Goal: Transaction & Acquisition: Purchase product/service

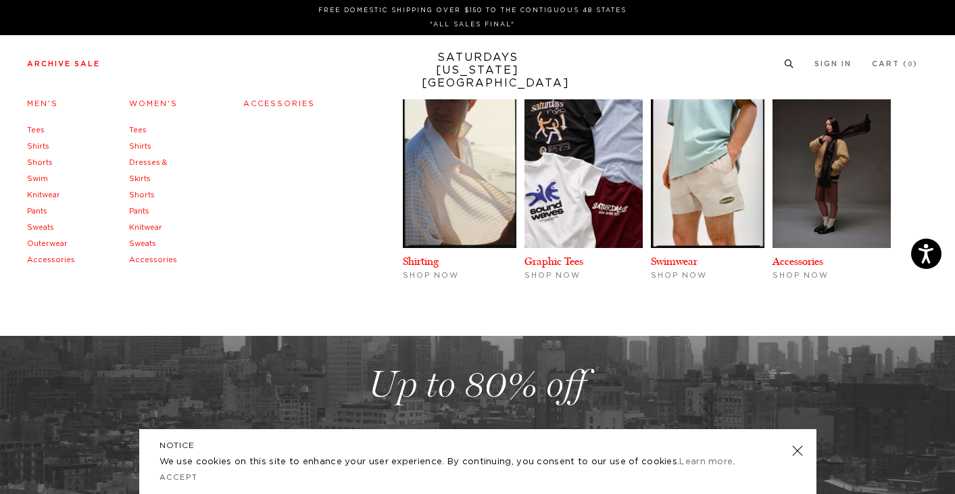
click at [94, 68] on link "Archive Sale" at bounding box center [63, 63] width 73 height 7
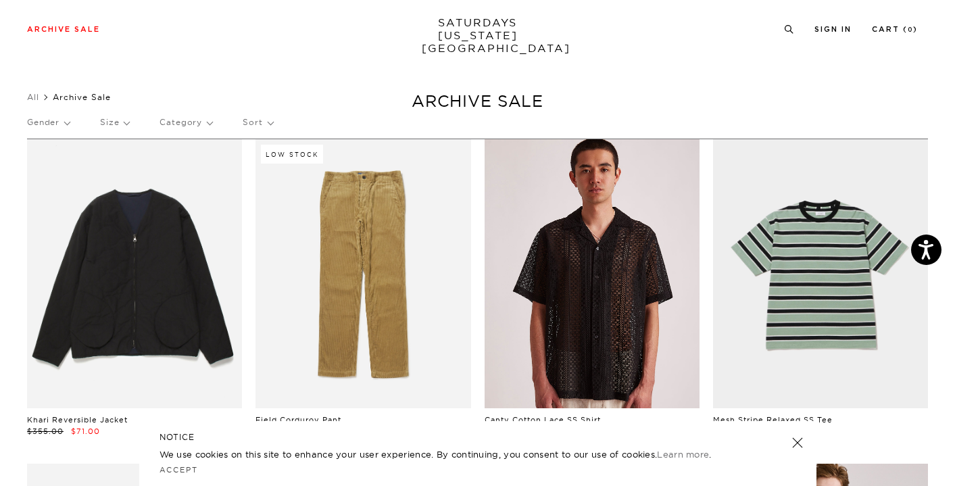
scroll to position [117, 0]
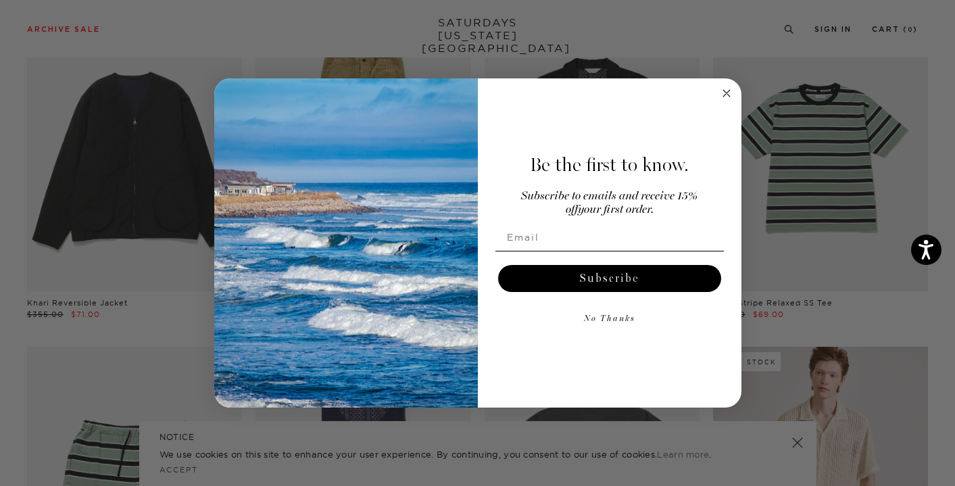
click at [723, 95] on circle "Close dialog" at bounding box center [726, 93] width 16 height 16
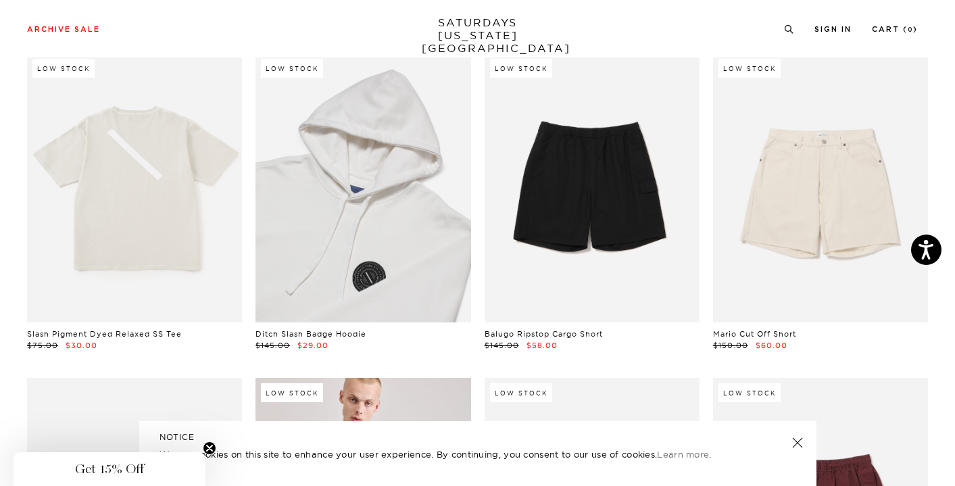
scroll to position [1394, 5]
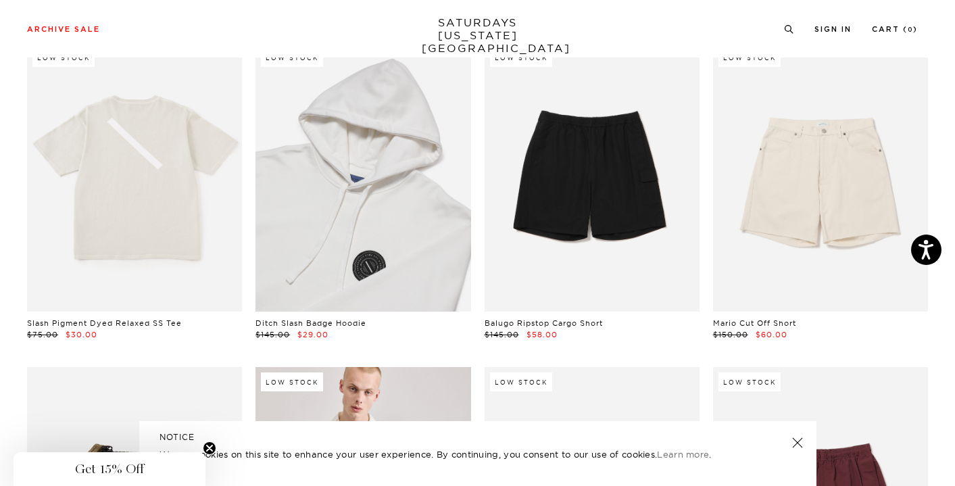
click at [388, 270] on link at bounding box center [362, 177] width 215 height 269
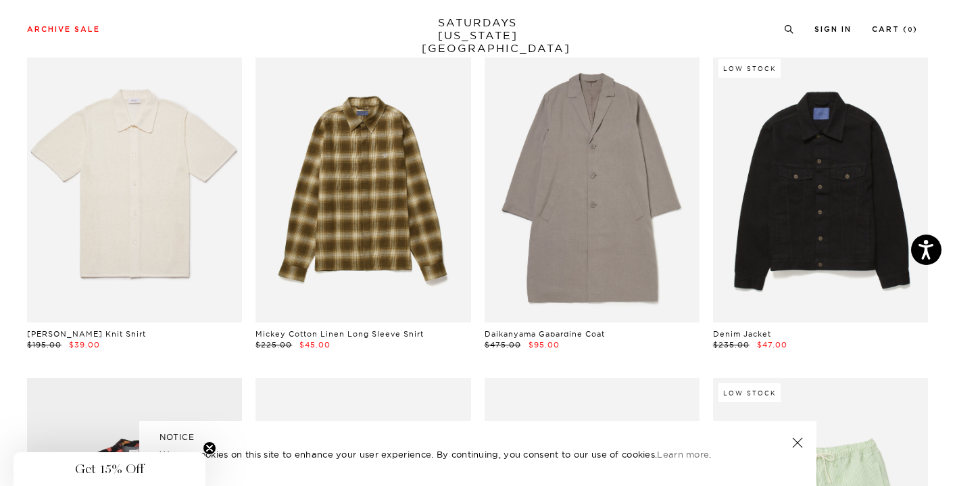
scroll to position [3654, 0]
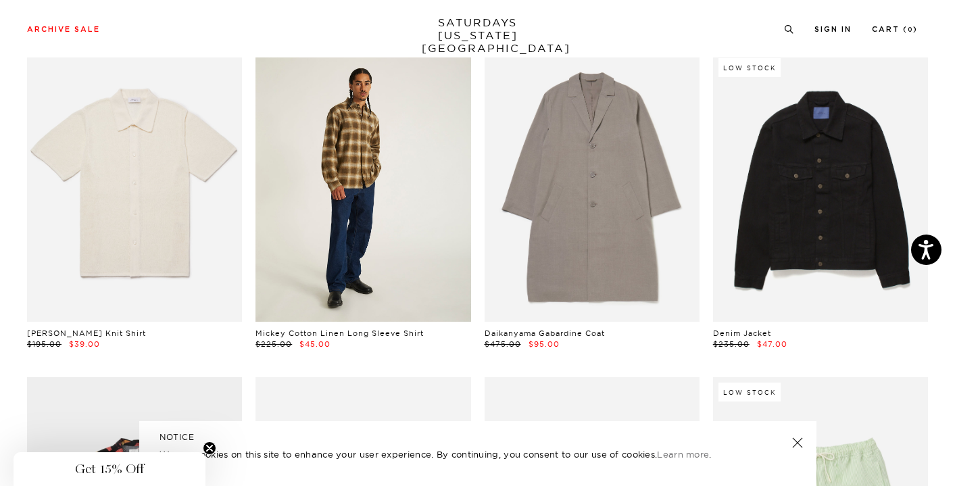
click at [366, 140] on link at bounding box center [362, 187] width 215 height 269
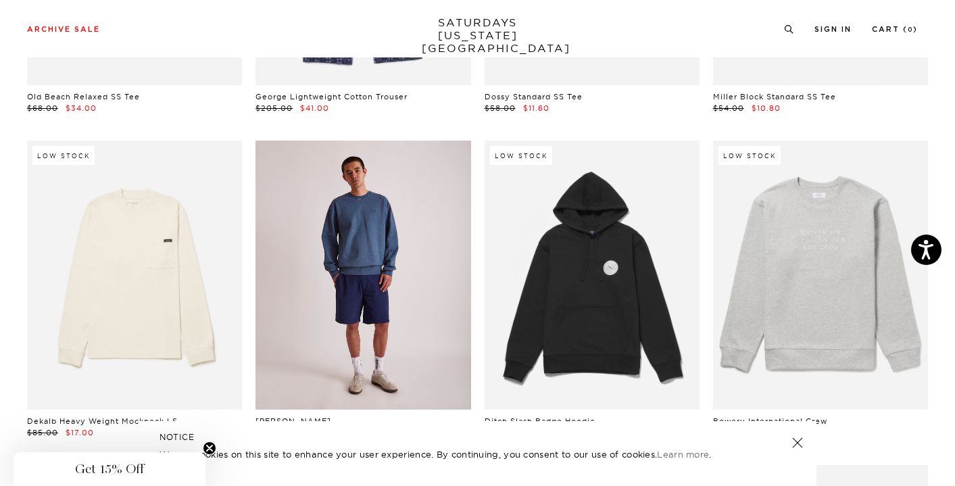
scroll to position [5227, 0]
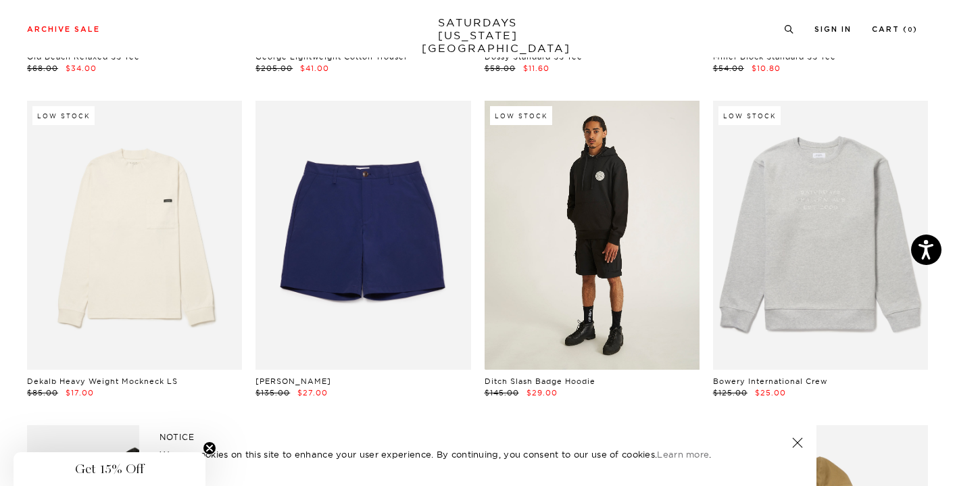
click at [566, 288] on link at bounding box center [592, 235] width 215 height 269
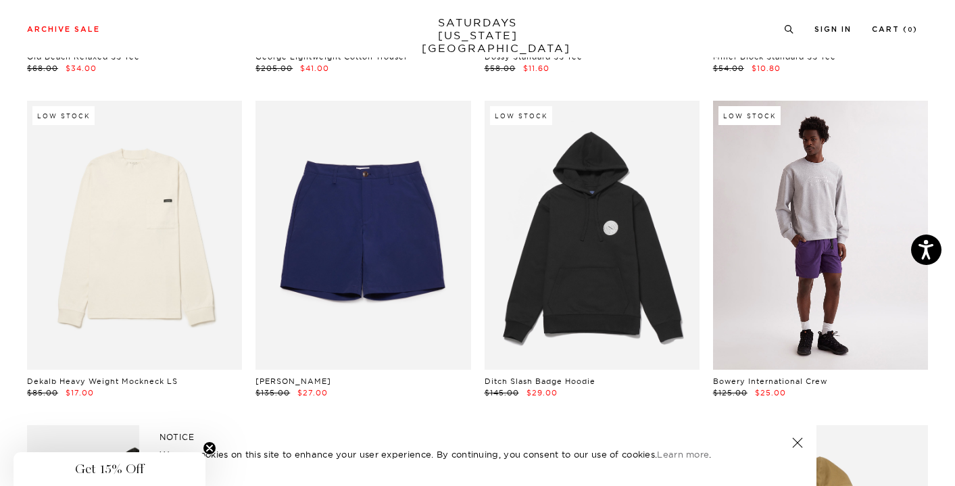
click at [883, 306] on link at bounding box center [820, 235] width 215 height 269
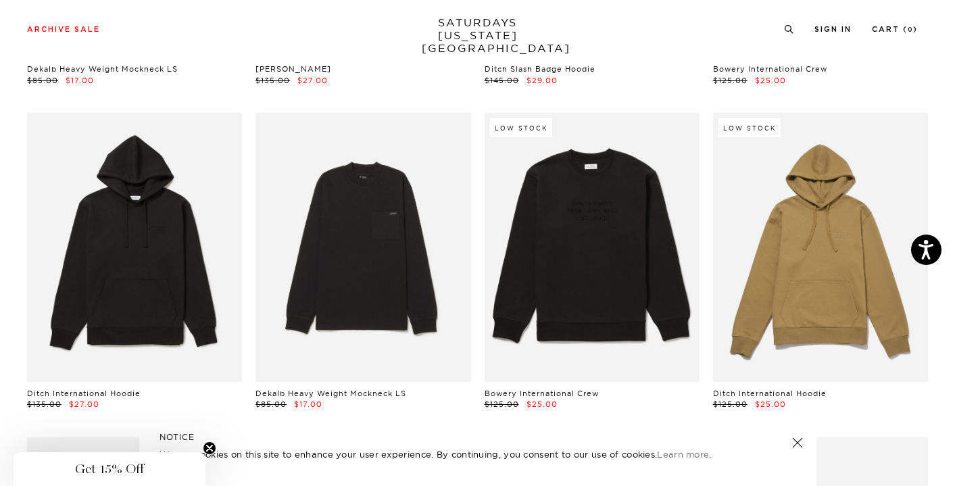
scroll to position [5539, 0]
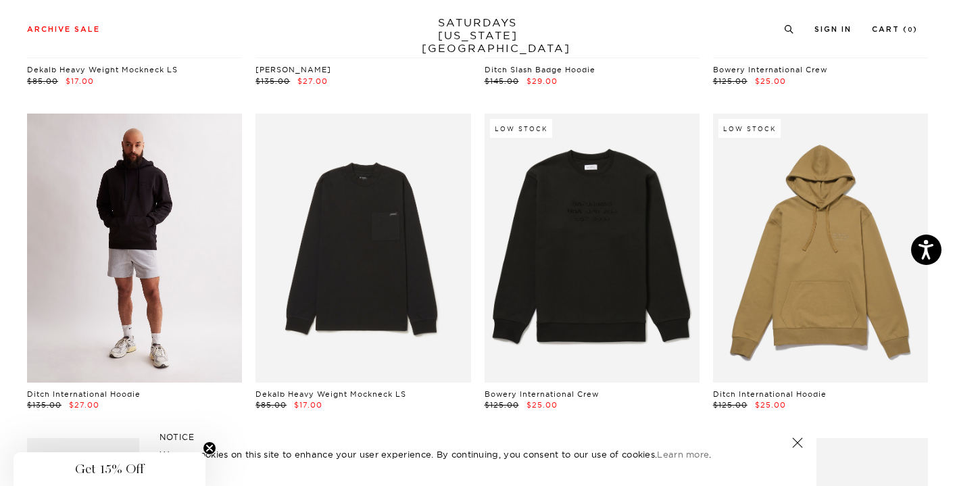
click at [149, 239] on link at bounding box center [134, 248] width 215 height 269
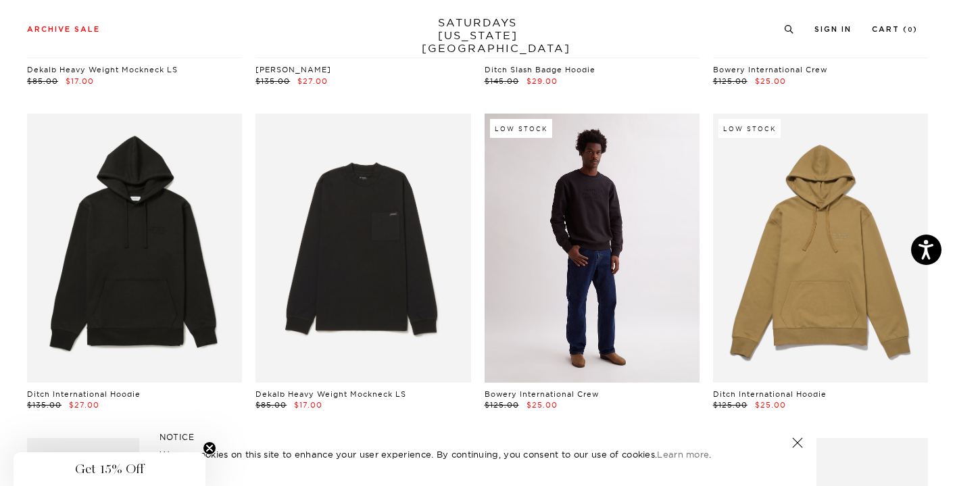
click at [631, 253] on link at bounding box center [592, 248] width 215 height 269
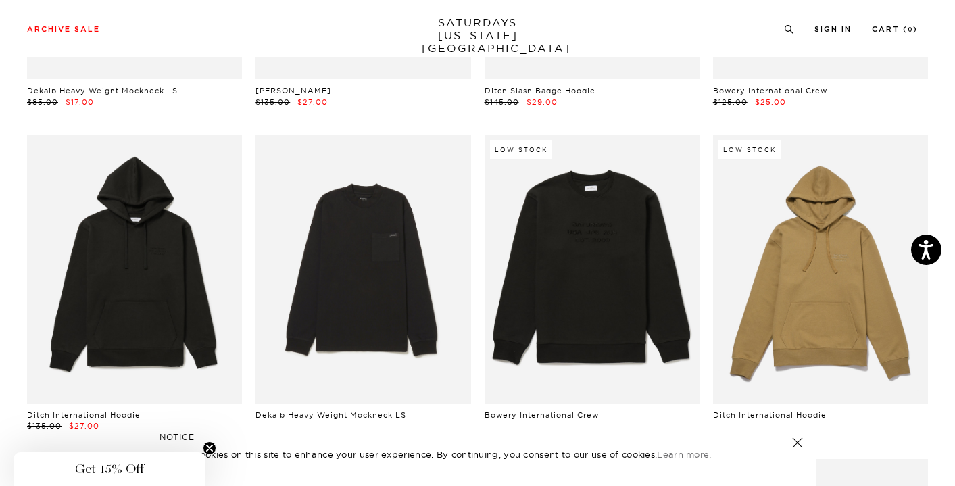
scroll to position [5494, 0]
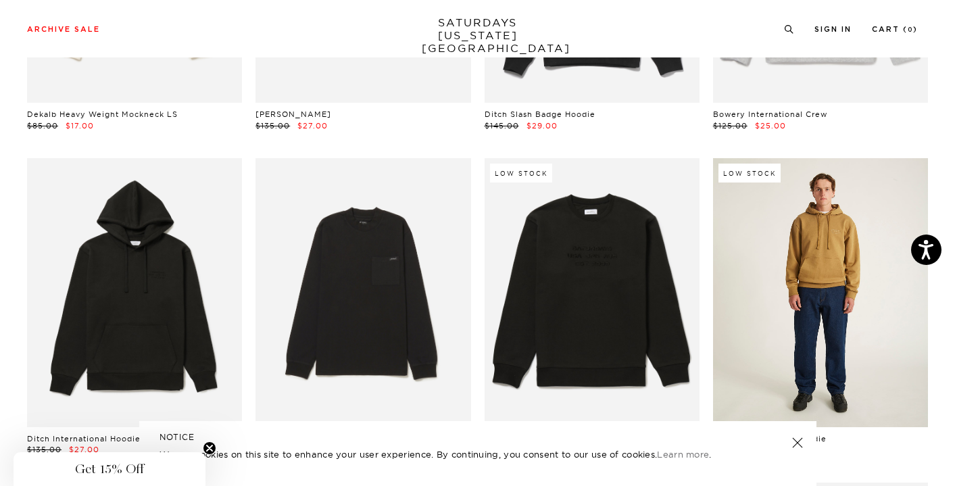
click at [797, 294] on link at bounding box center [820, 292] width 215 height 269
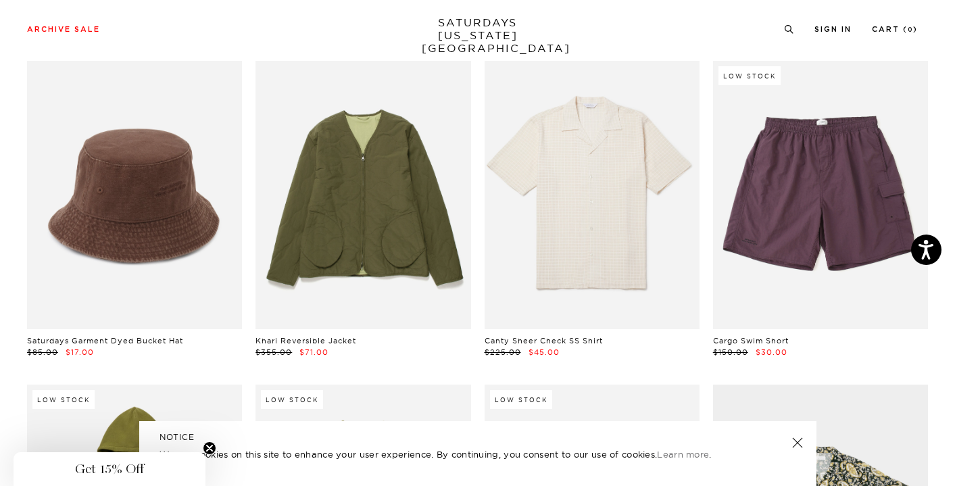
scroll to position [6242, 7]
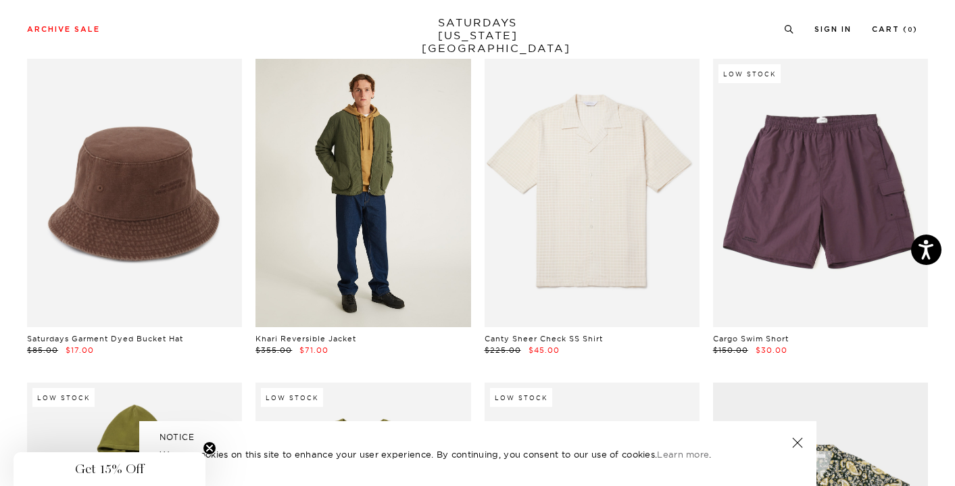
click at [408, 225] on link at bounding box center [362, 193] width 215 height 269
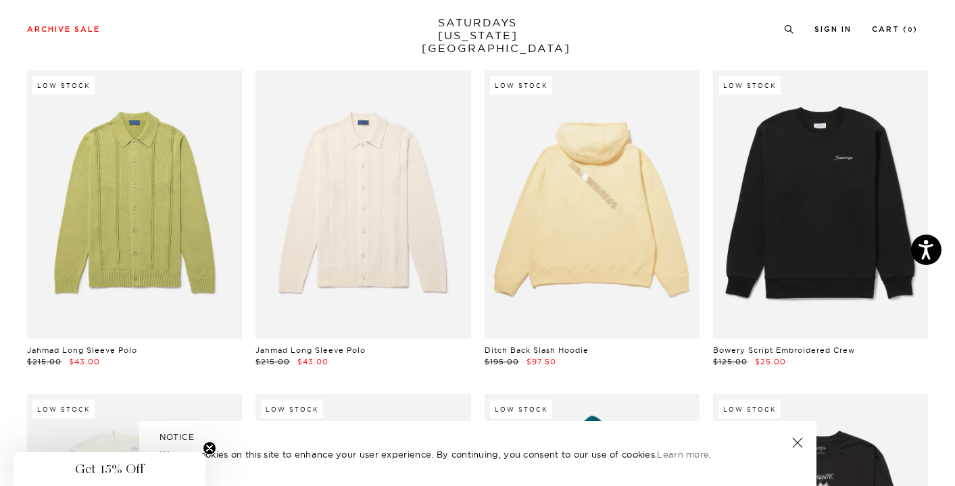
scroll to position [8838, 0]
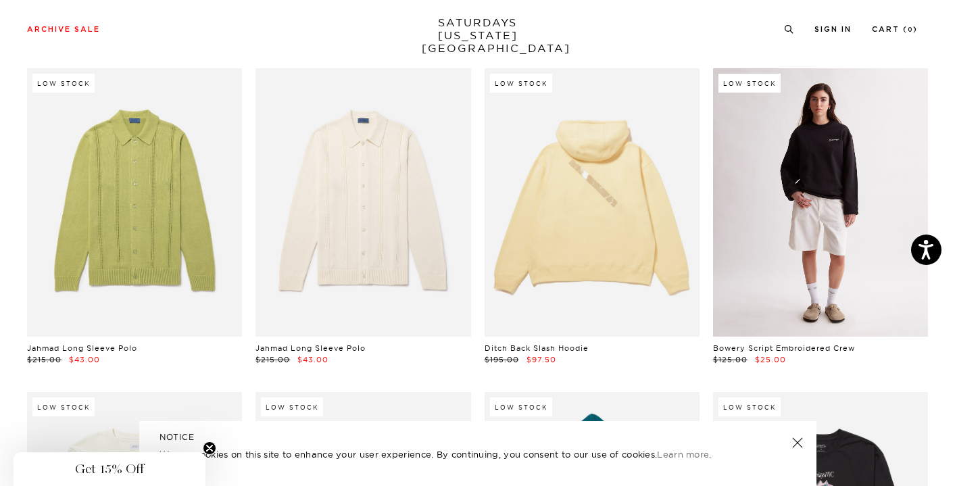
click at [822, 230] on link at bounding box center [820, 202] width 215 height 269
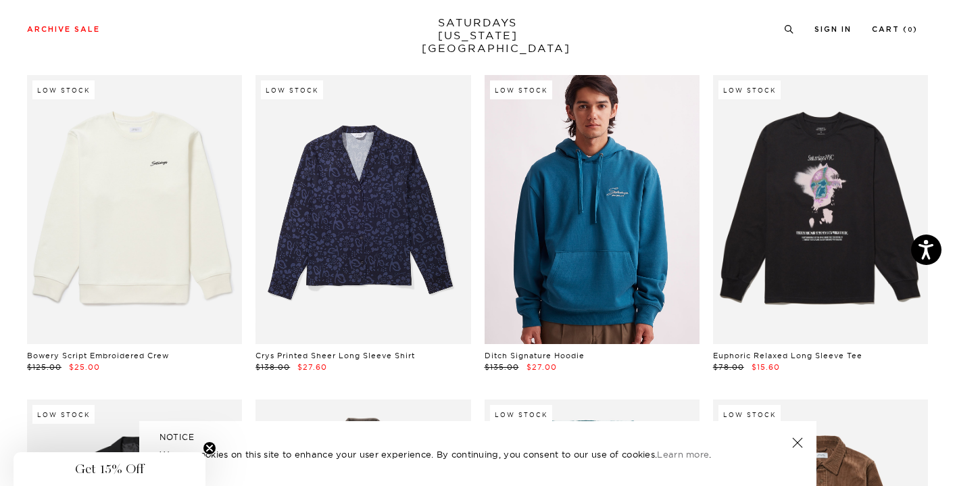
scroll to position [9160, 1]
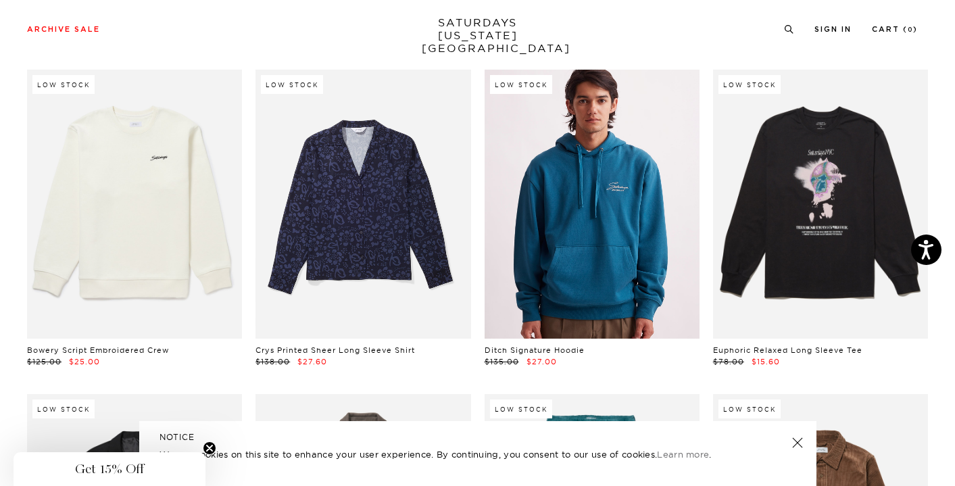
click at [536, 185] on link at bounding box center [592, 204] width 215 height 269
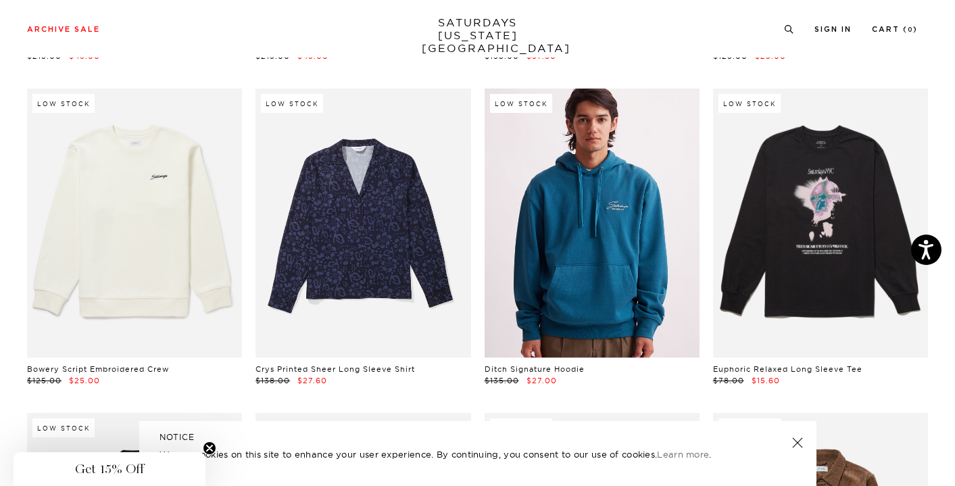
scroll to position [9147, 1]
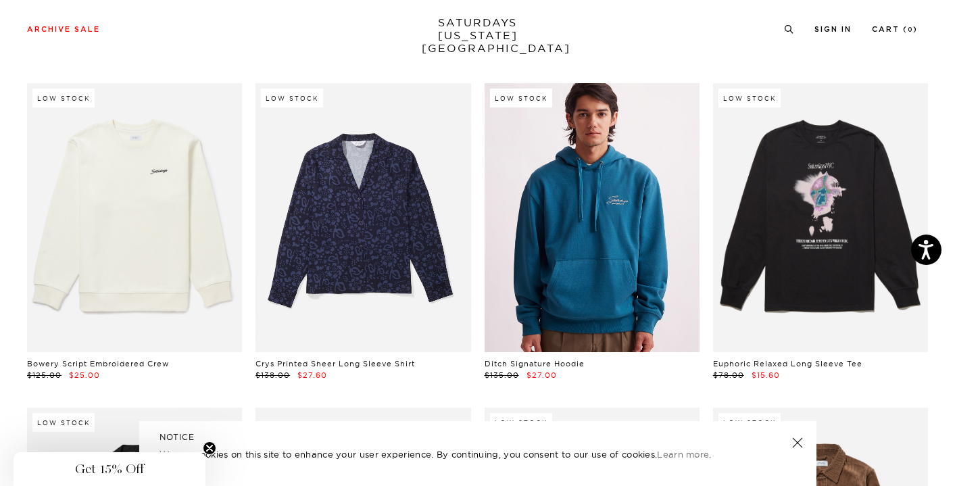
click at [553, 243] on link at bounding box center [592, 217] width 215 height 269
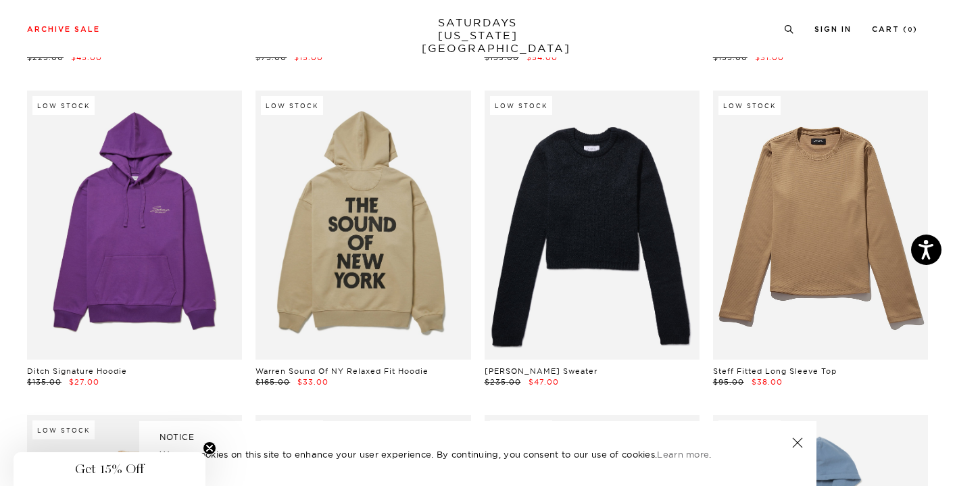
scroll to position [11095, 0]
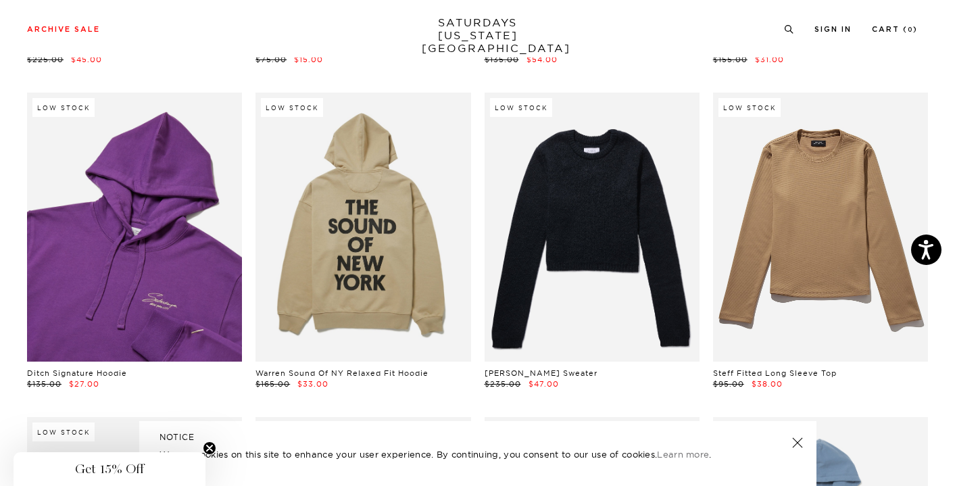
click at [195, 239] on link at bounding box center [134, 227] width 215 height 269
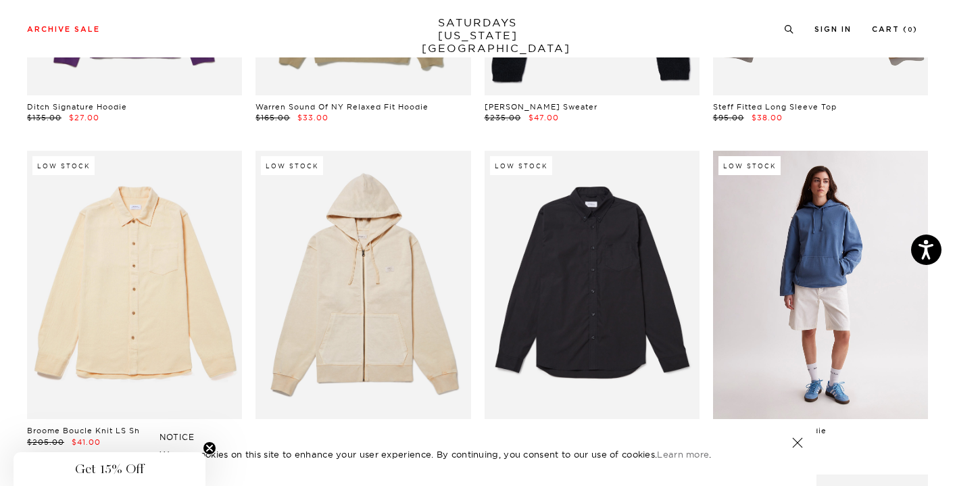
scroll to position [11358, 0]
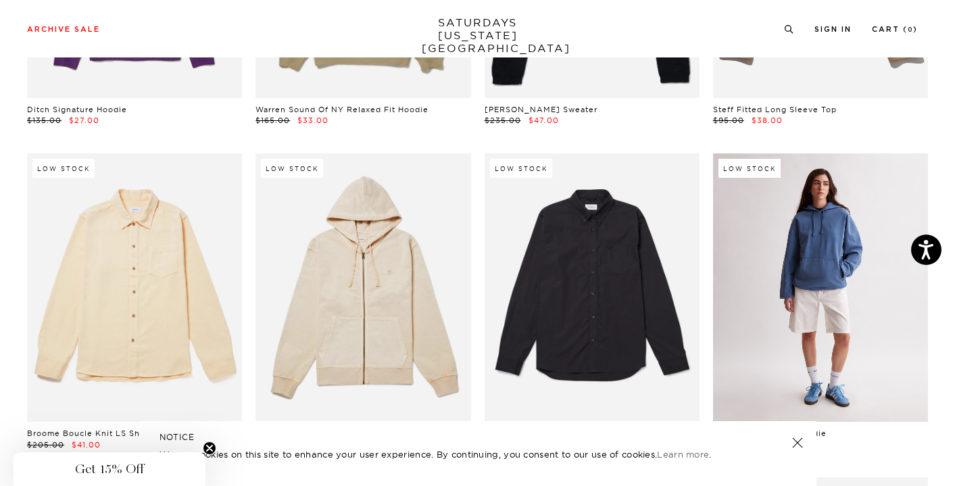
click at [787, 234] on link at bounding box center [820, 287] width 215 height 269
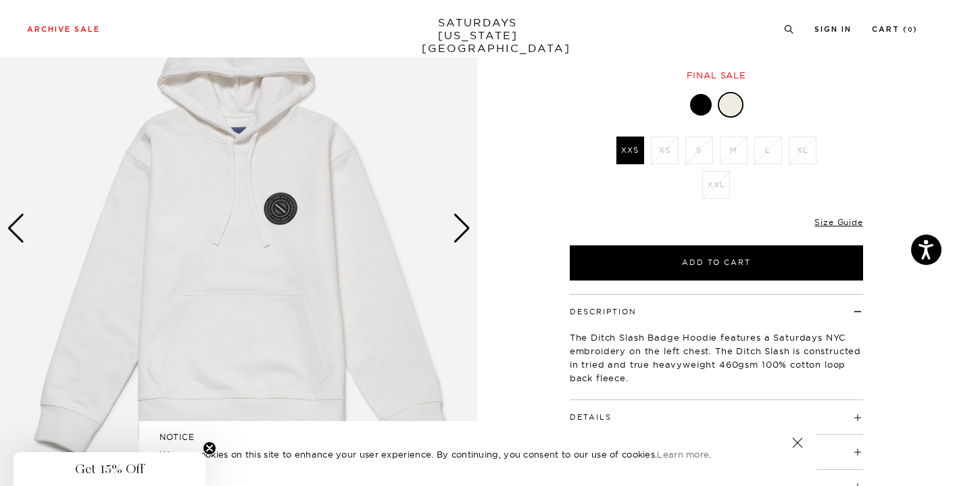
scroll to position [138, 0]
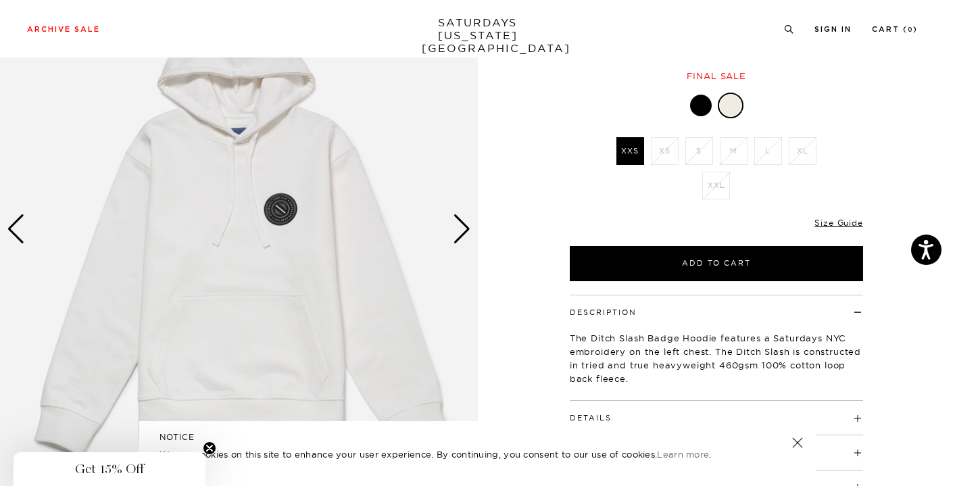
click at [468, 231] on div "Next slide" at bounding box center [462, 229] width 18 height 30
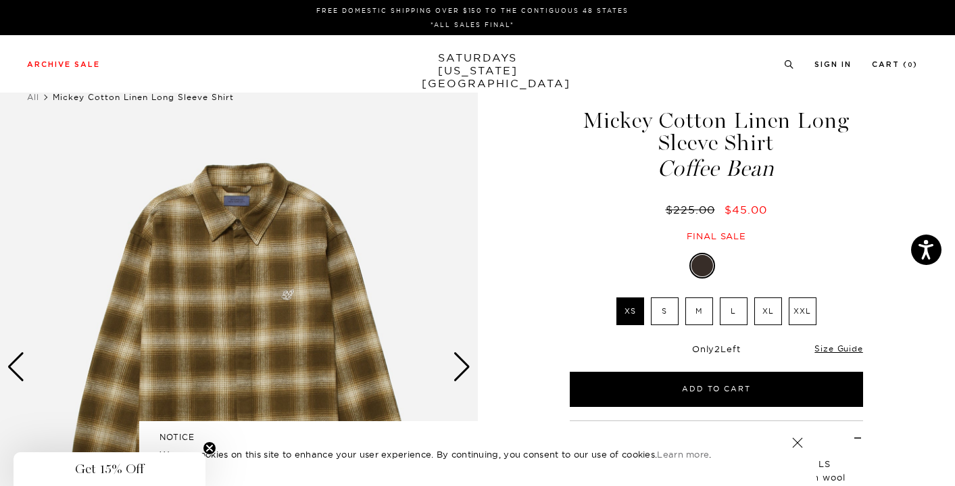
click at [765, 316] on label "XL" at bounding box center [768, 311] width 28 height 28
click at [0, 0] on input "XL" at bounding box center [0, 0] width 0 height 0
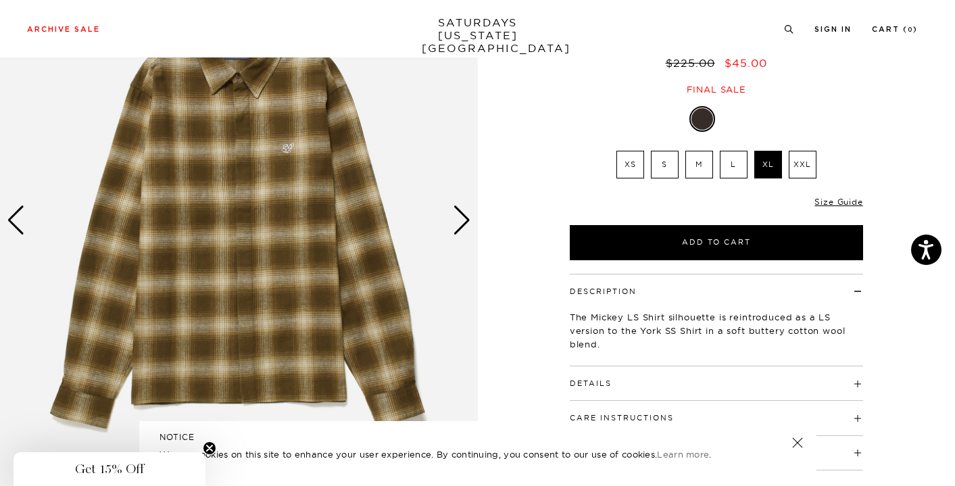
scroll to position [146, 0]
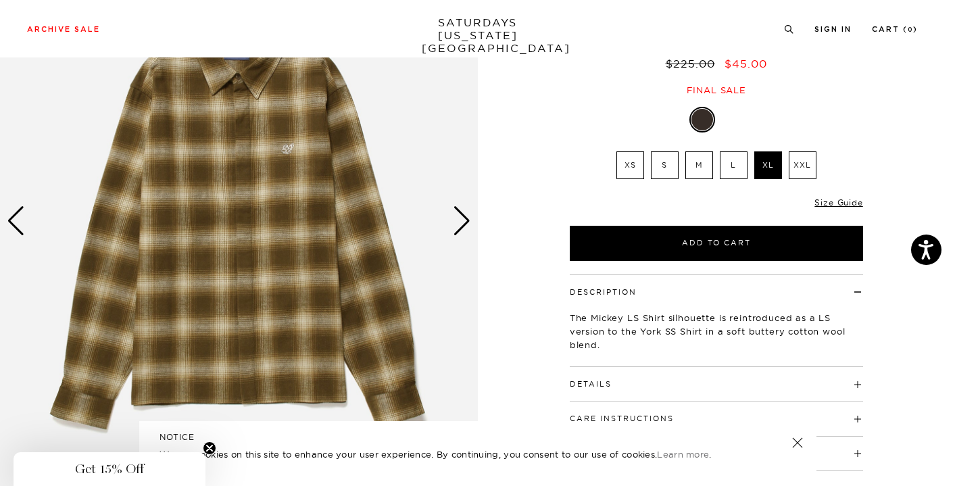
click at [459, 225] on div "Next slide" at bounding box center [462, 221] width 18 height 30
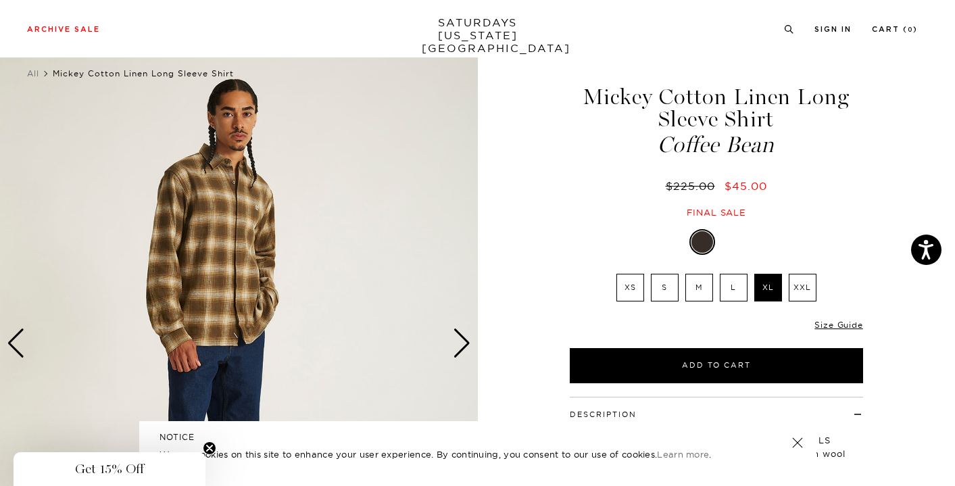
scroll to position [26, 0]
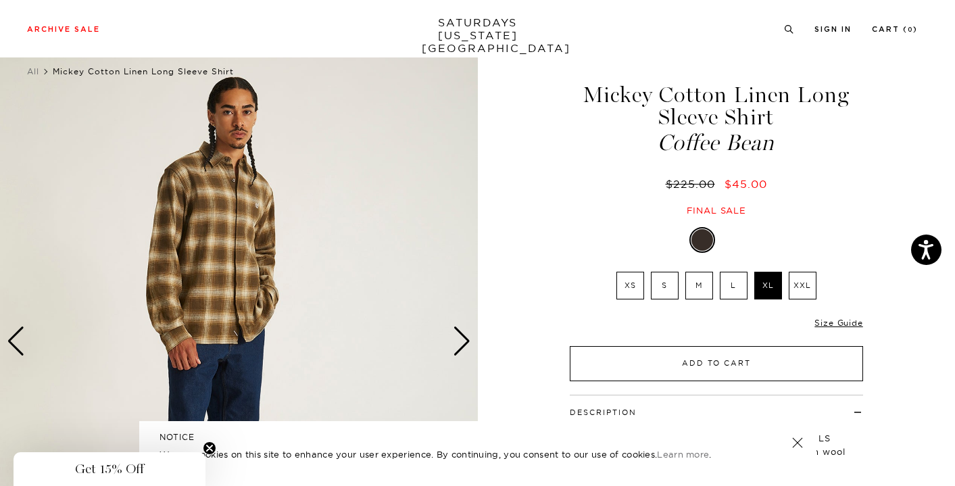
click at [671, 367] on button "Add to Cart" at bounding box center [716, 363] width 293 height 35
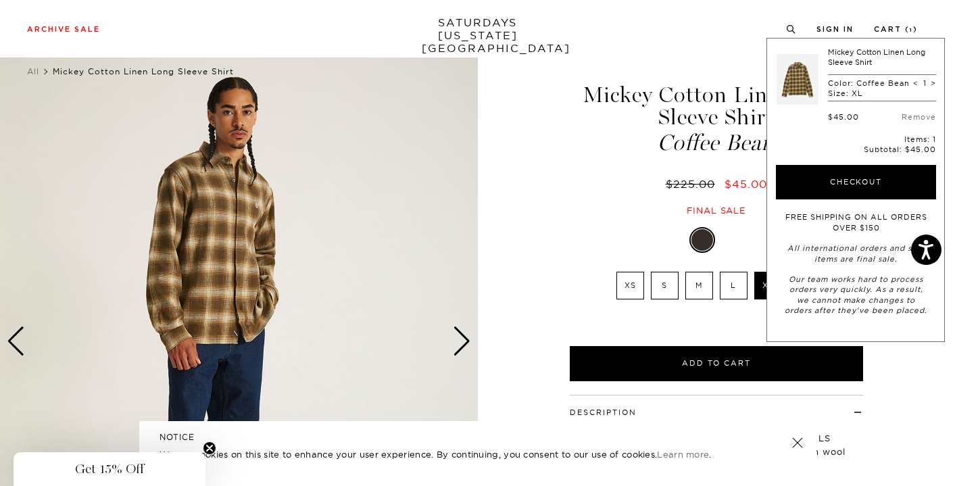
click at [569, 181] on div "$225.00 $45.00" at bounding box center [716, 184] width 297 height 14
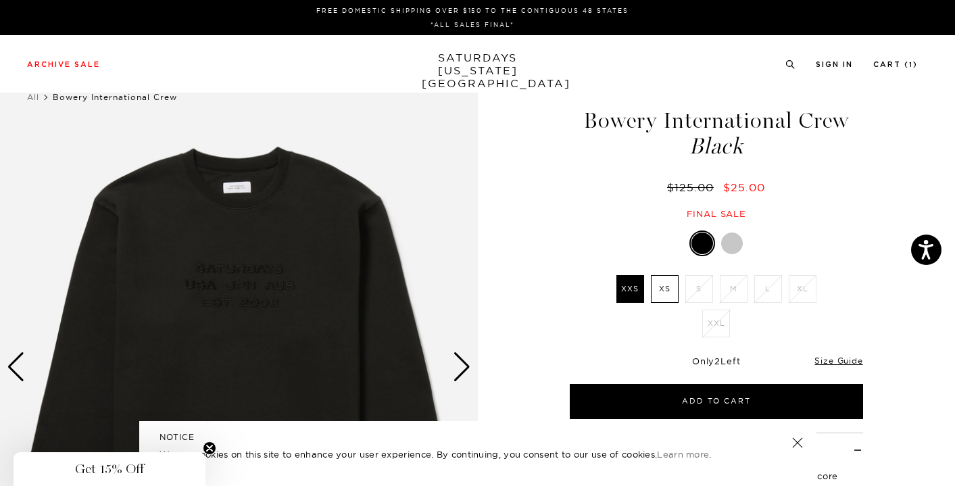
click at [678, 293] on label "XS" at bounding box center [665, 289] width 28 height 28
click at [0, 0] on input "XS" at bounding box center [0, 0] width 0 height 0
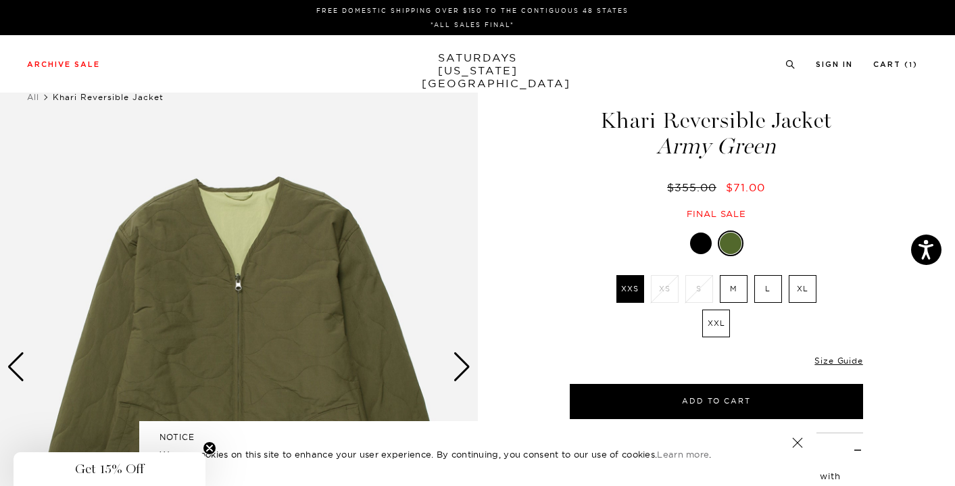
click at [761, 290] on label "L" at bounding box center [768, 289] width 28 height 28
click at [0, 0] on input "L" at bounding box center [0, 0] width 0 height 0
click at [803, 291] on label "XL" at bounding box center [803, 289] width 28 height 28
click at [0, 0] on input "XL" at bounding box center [0, 0] width 0 height 0
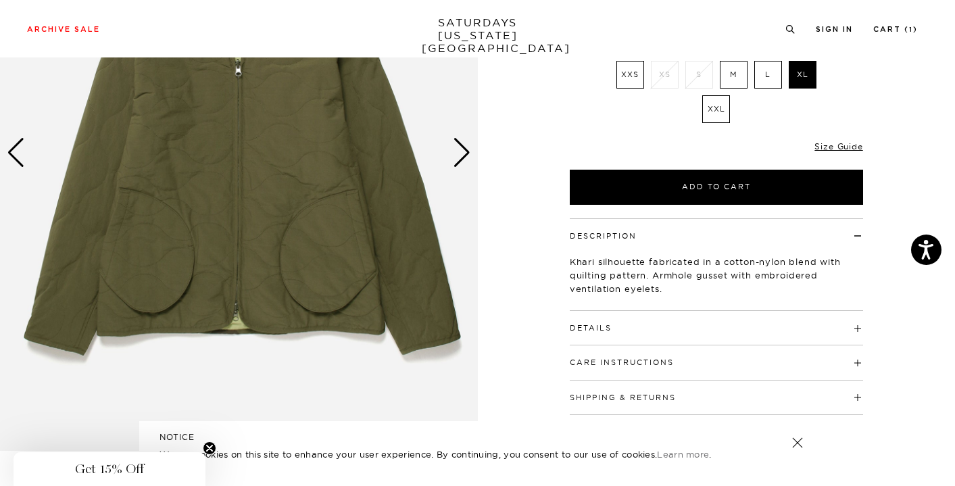
scroll to position [216, 0]
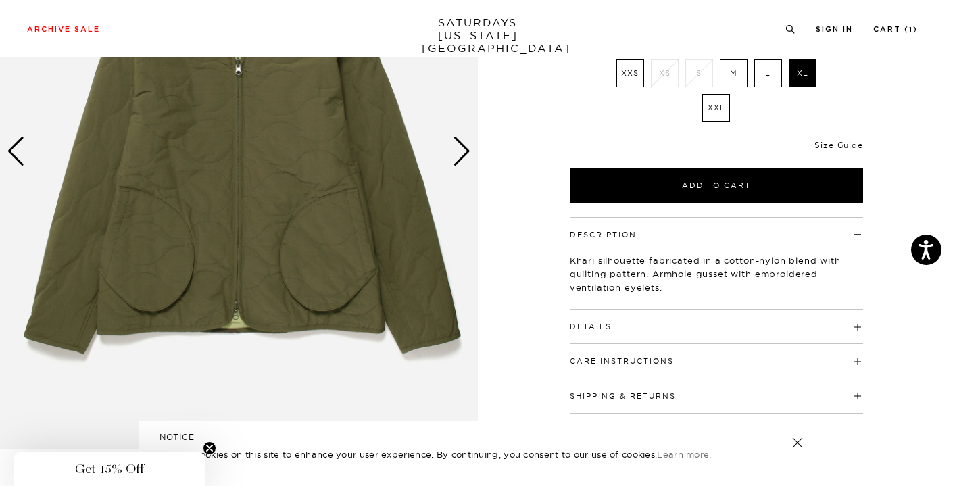
click at [456, 154] on div "Next slide" at bounding box center [462, 152] width 18 height 30
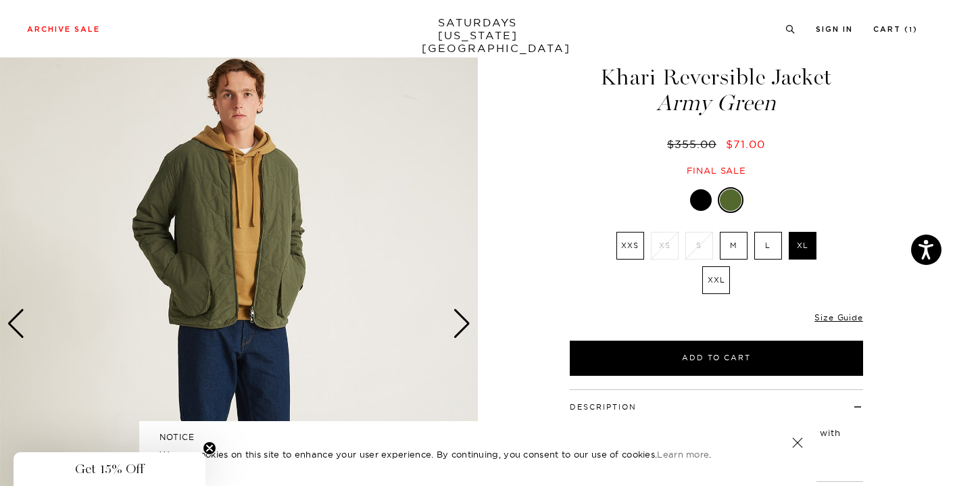
scroll to position [38, 0]
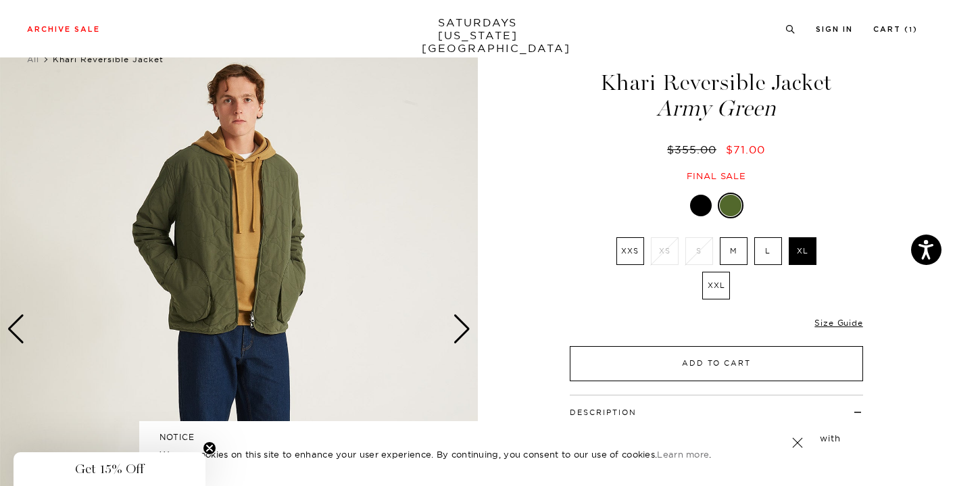
click at [776, 376] on button "Add to Cart" at bounding box center [716, 363] width 293 height 35
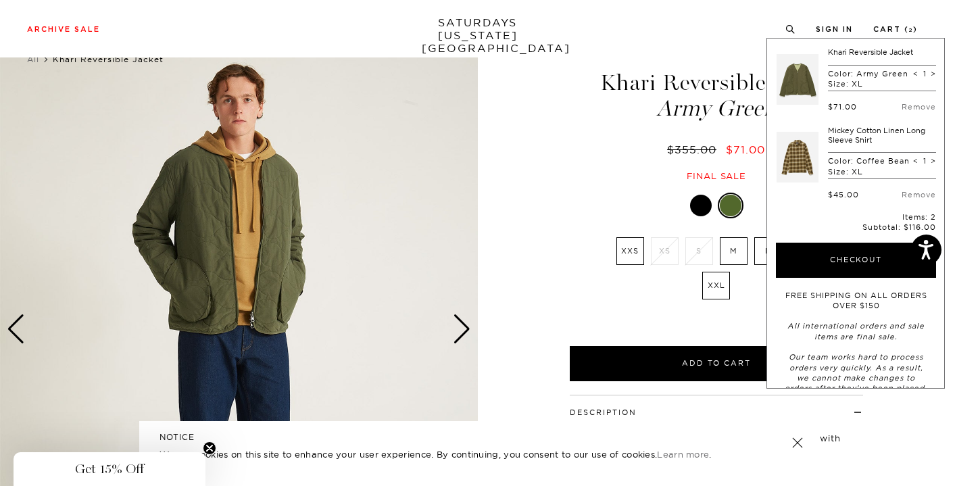
click at [520, 235] on div "2 / 6" at bounding box center [477, 328] width 955 height 597
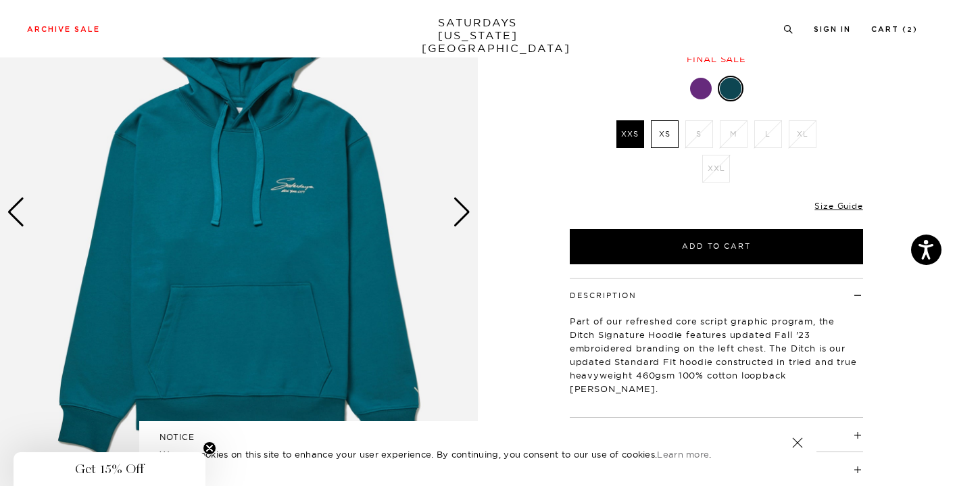
scroll to position [155, 2]
click at [454, 209] on div "Next slide" at bounding box center [462, 212] width 18 height 30
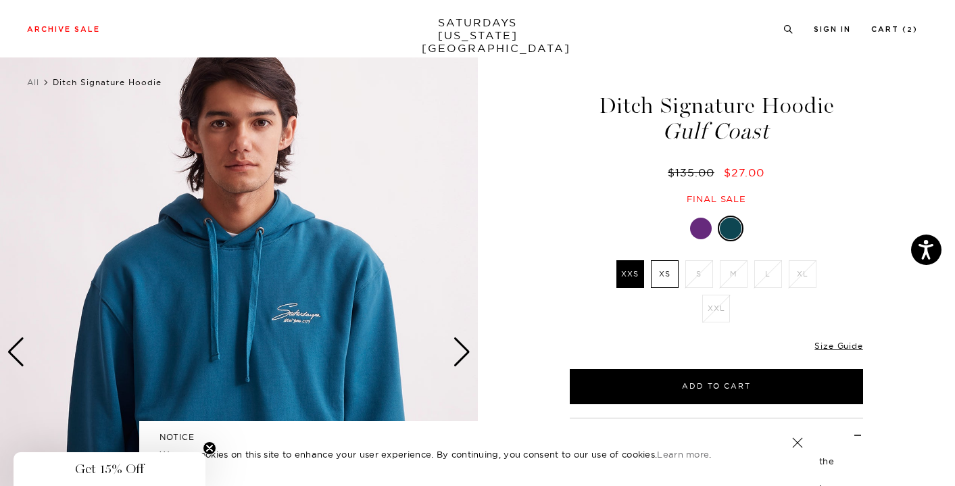
scroll to position [14, 2]
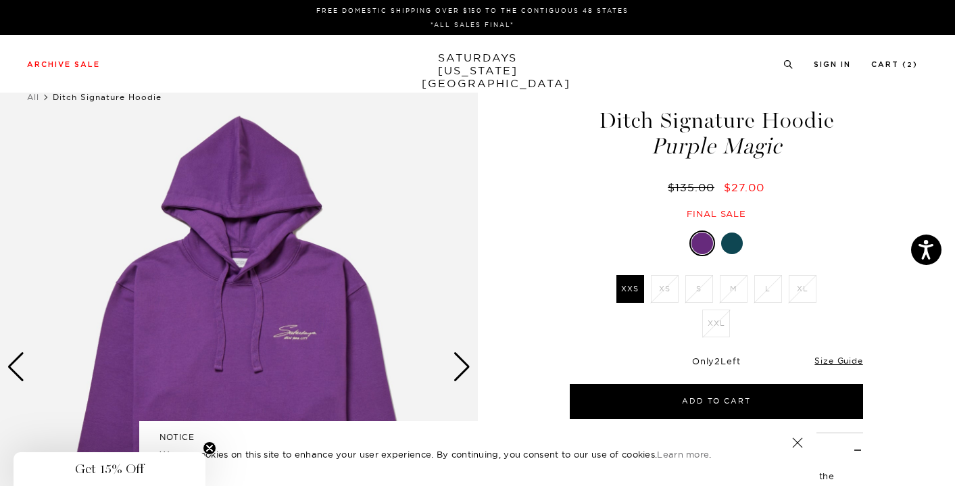
click at [728, 239] on div at bounding box center [732, 243] width 22 height 22
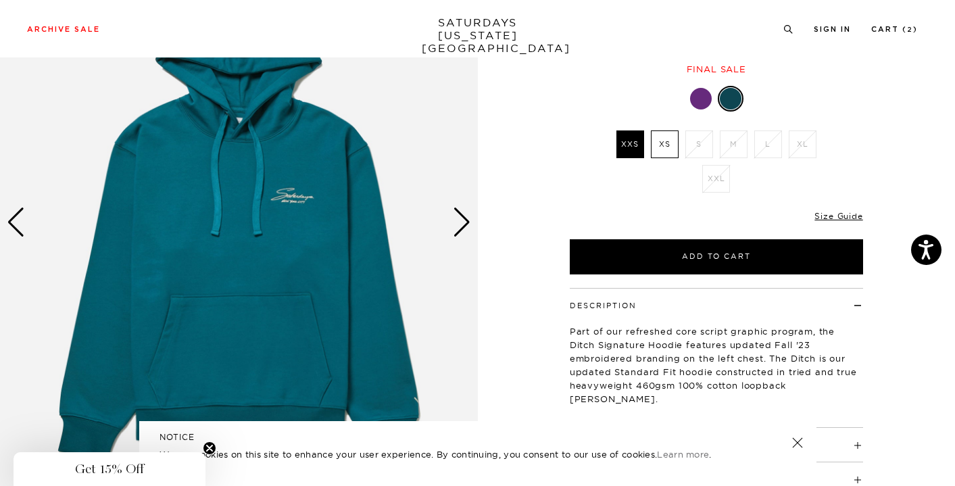
scroll to position [149, 0]
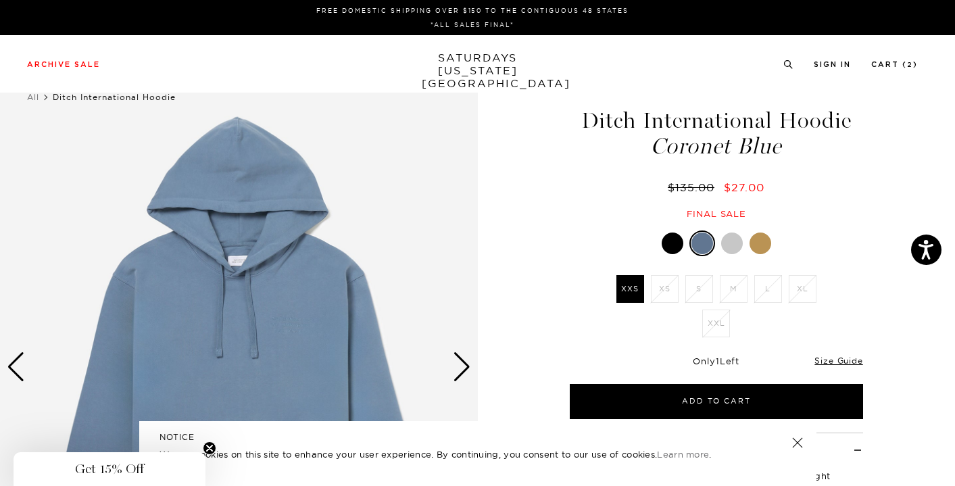
click at [766, 241] on div at bounding box center [761, 243] width 22 height 22
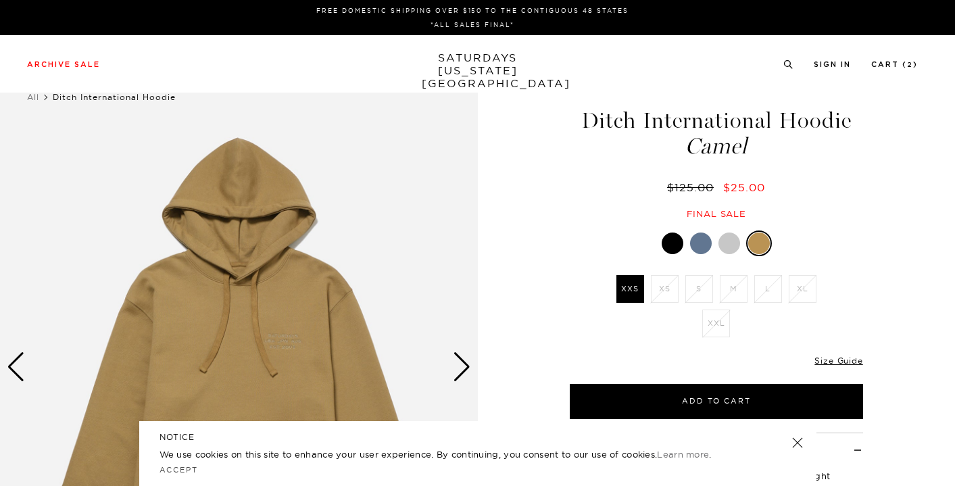
click at [733, 244] on div at bounding box center [729, 243] width 22 height 22
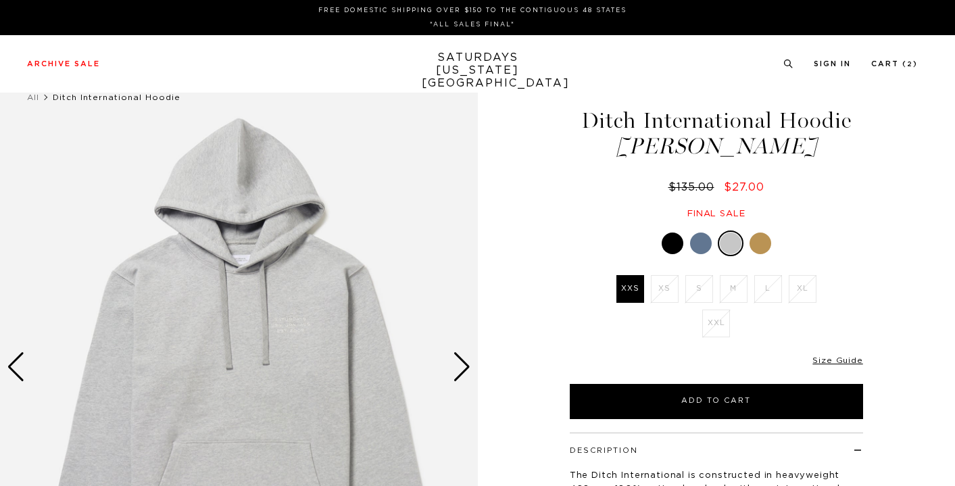
click at [672, 242] on div at bounding box center [673, 243] width 22 height 22
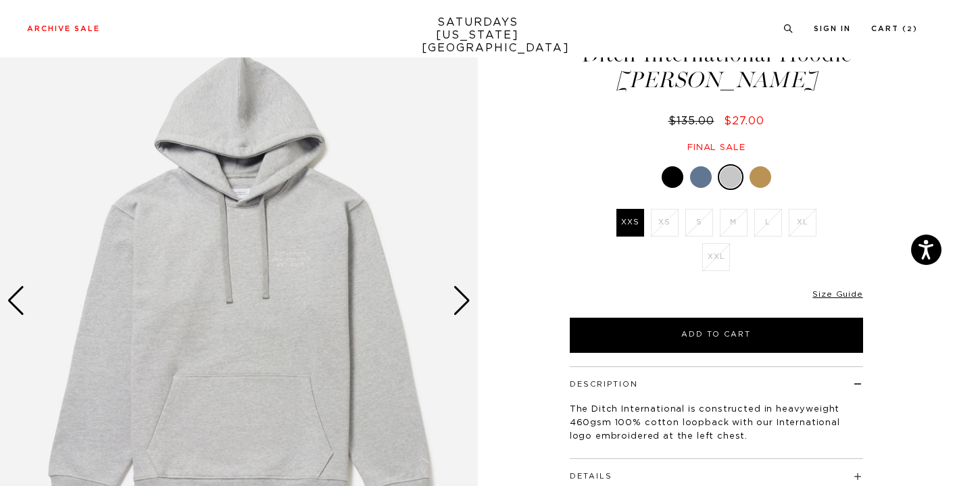
scroll to position [68, 1]
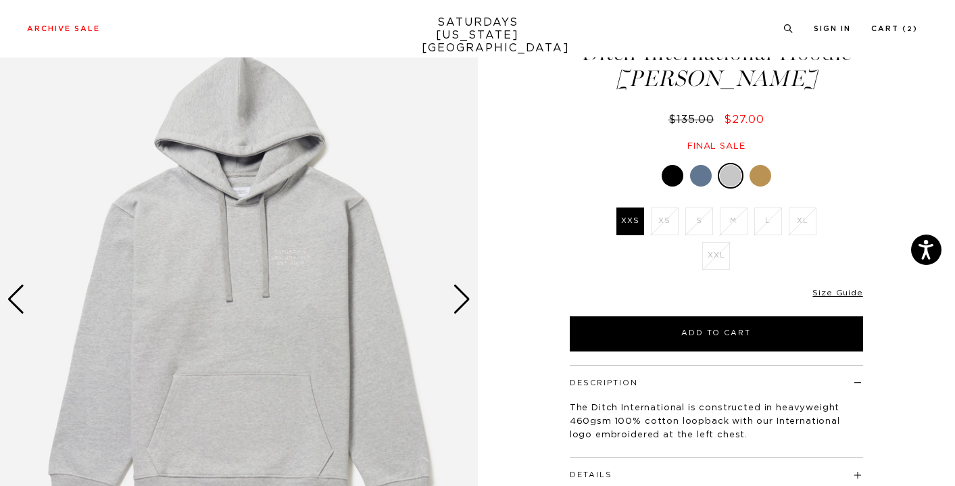
click at [671, 168] on div at bounding box center [673, 176] width 22 height 22
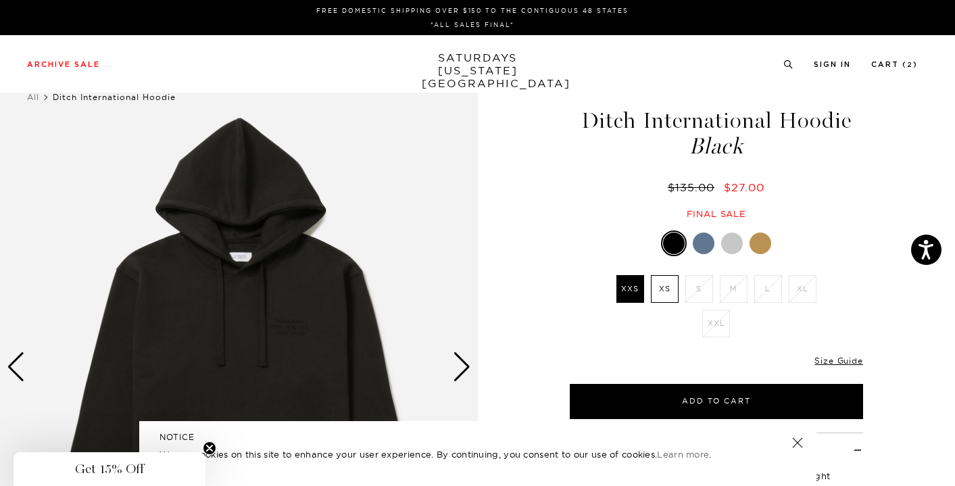
click at [702, 238] on div at bounding box center [704, 243] width 22 height 22
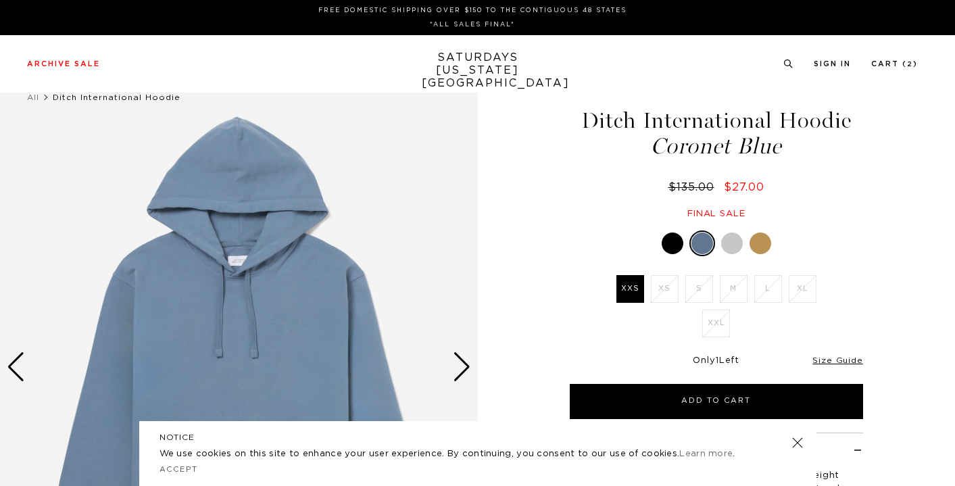
click at [763, 245] on div at bounding box center [761, 243] width 22 height 22
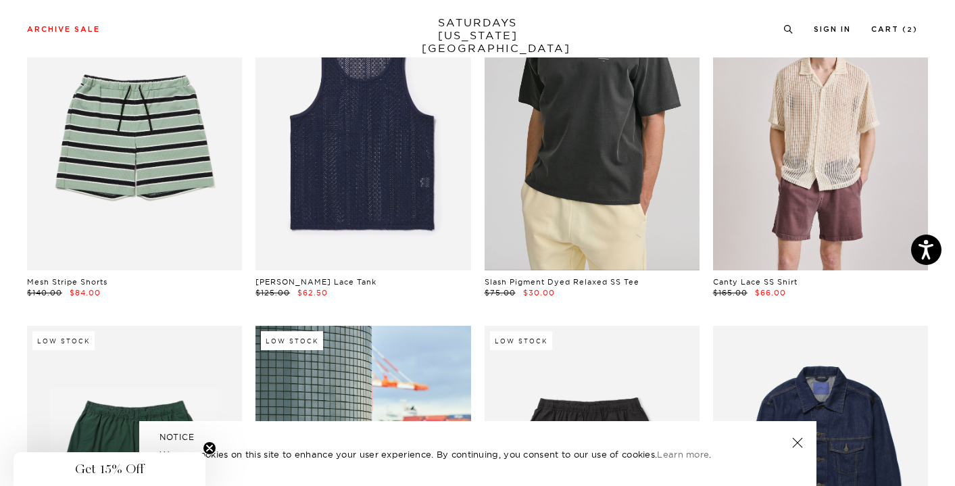
scroll to position [463, 0]
click at [599, 160] on link at bounding box center [592, 135] width 215 height 269
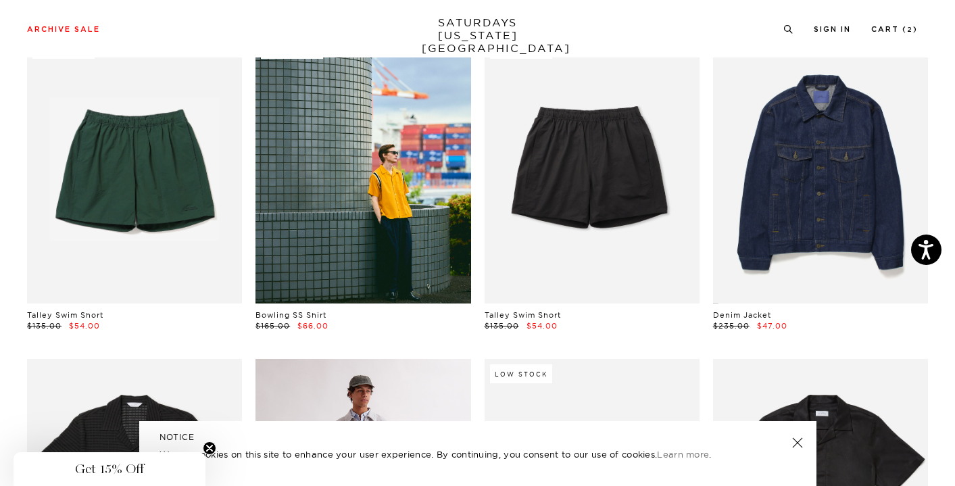
scroll to position [752, 0]
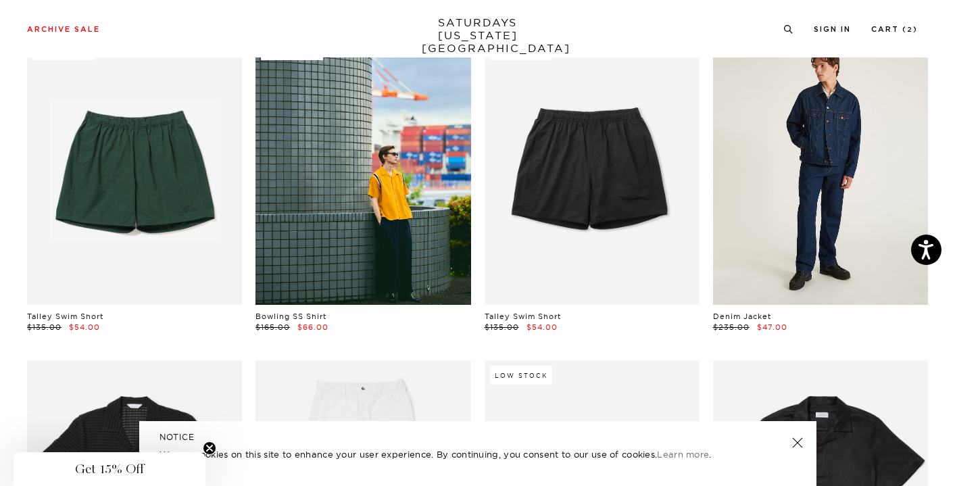
click at [801, 207] on link at bounding box center [820, 170] width 215 height 269
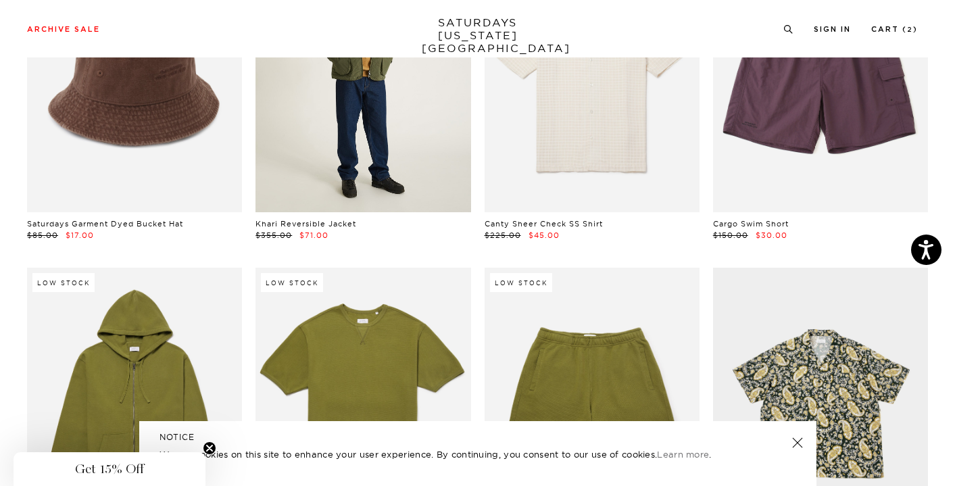
scroll to position [6204, 0]
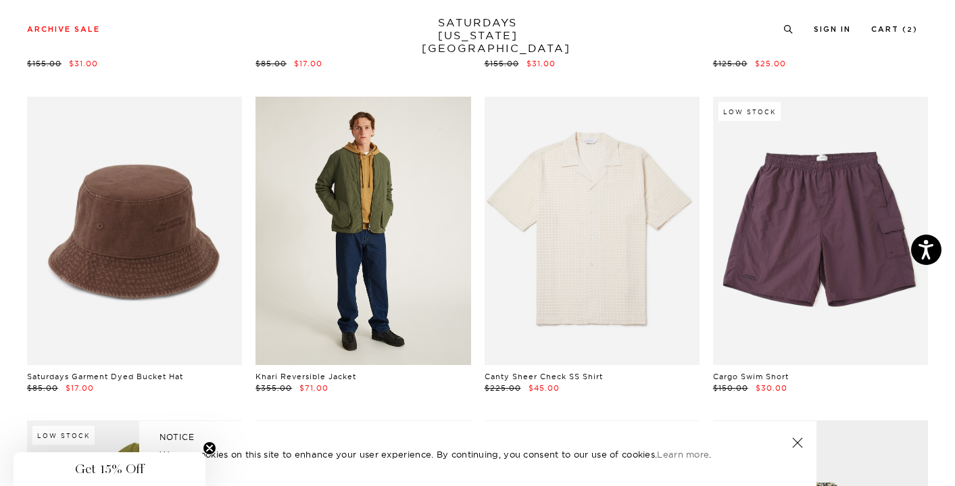
click at [366, 149] on link at bounding box center [362, 231] width 215 height 269
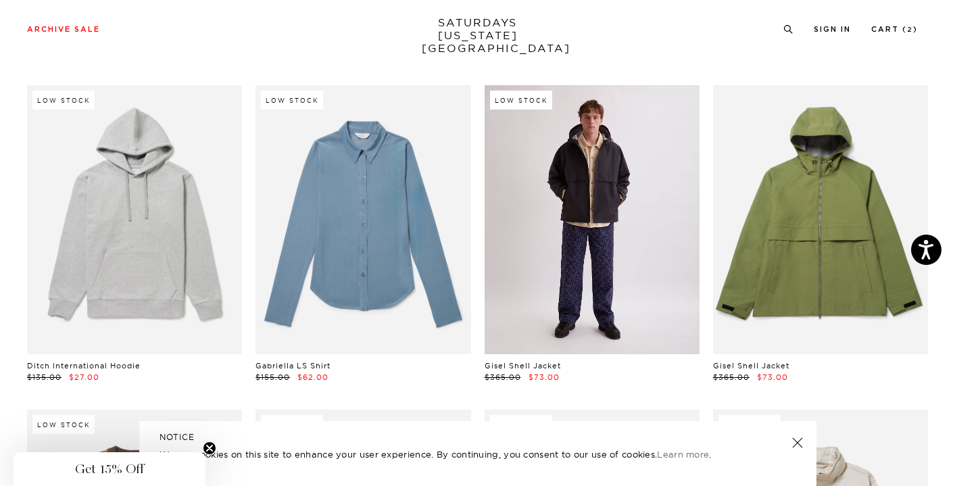
scroll to position [11752, 0]
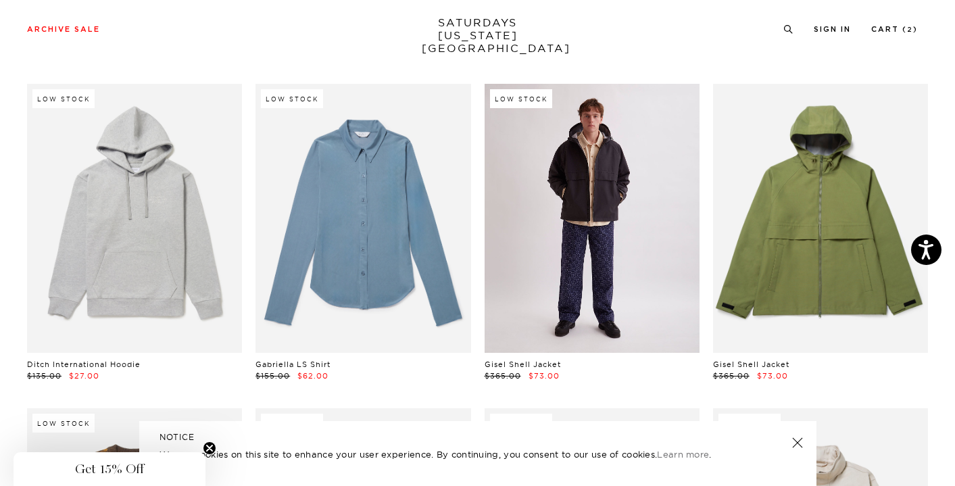
click at [628, 199] on link at bounding box center [592, 218] width 215 height 269
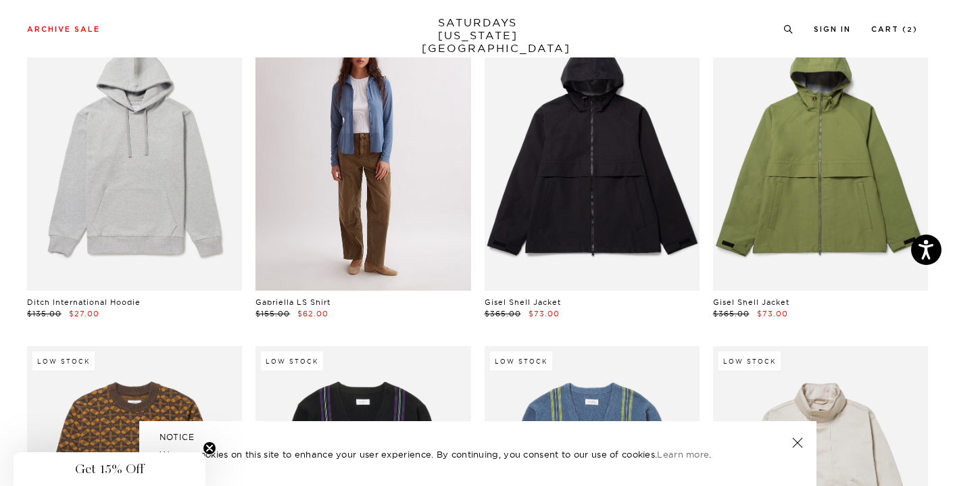
scroll to position [11817, 0]
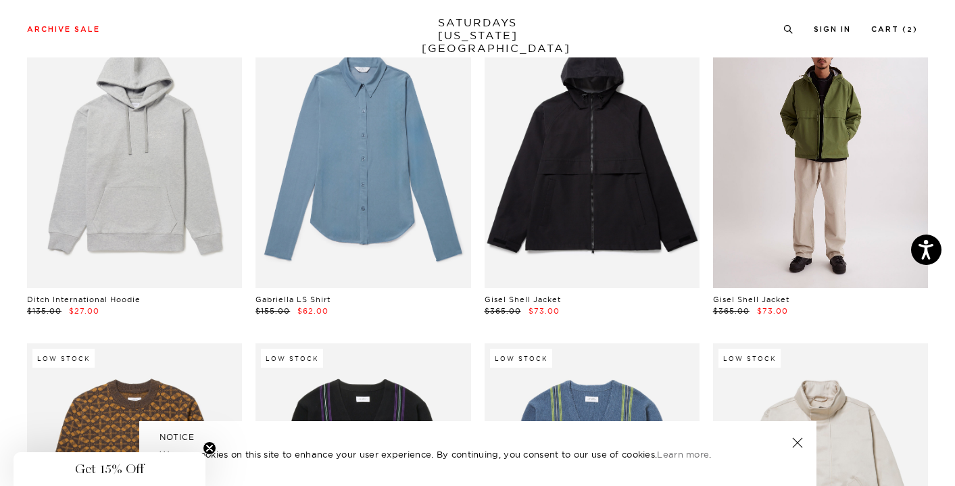
click at [733, 209] on link at bounding box center [820, 153] width 215 height 269
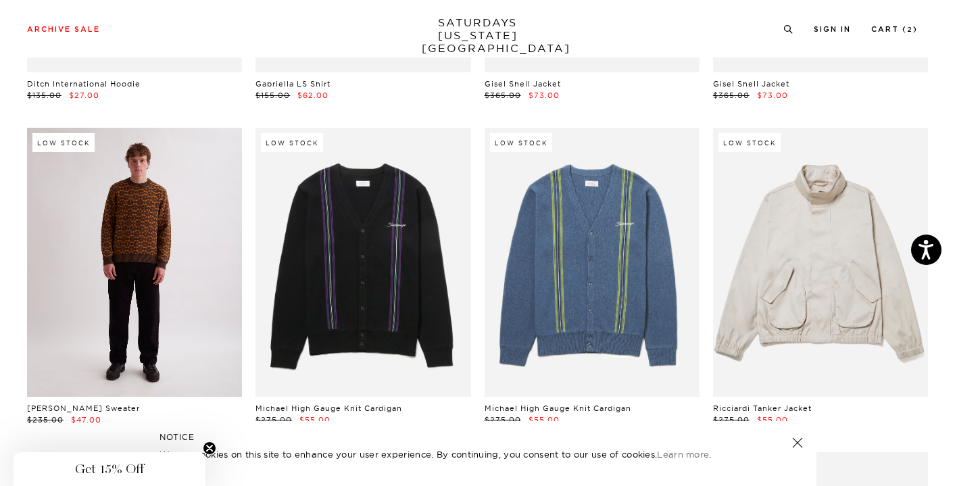
scroll to position [12033, 0]
click at [193, 313] on link at bounding box center [134, 261] width 215 height 269
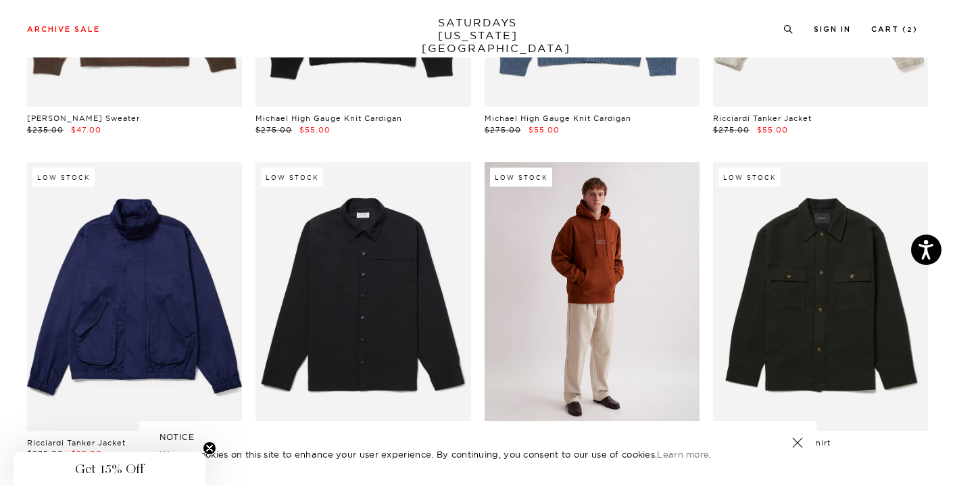
scroll to position [12332, 0]
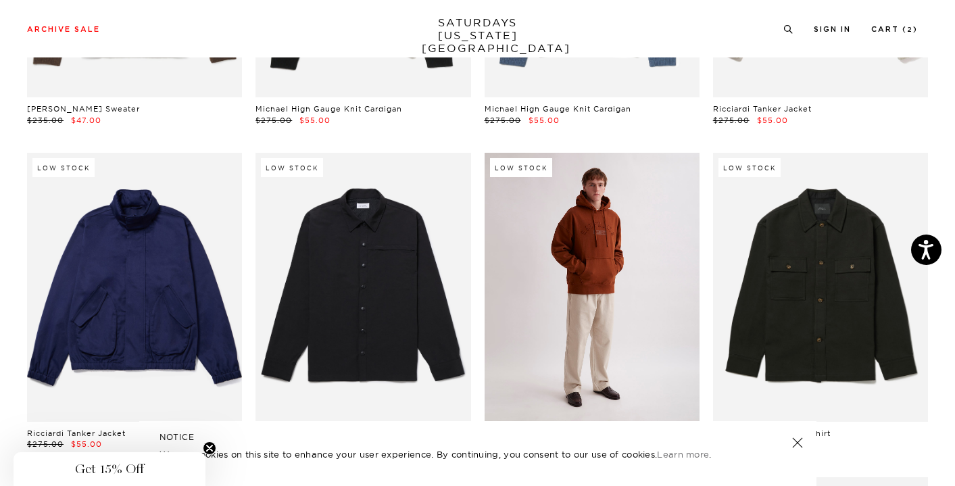
click at [586, 327] on link at bounding box center [592, 287] width 215 height 269
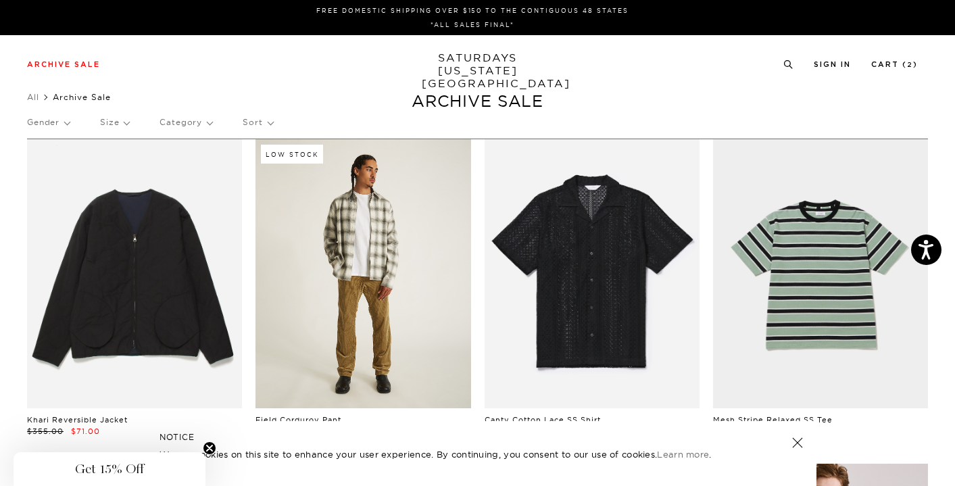
scroll to position [0, 3]
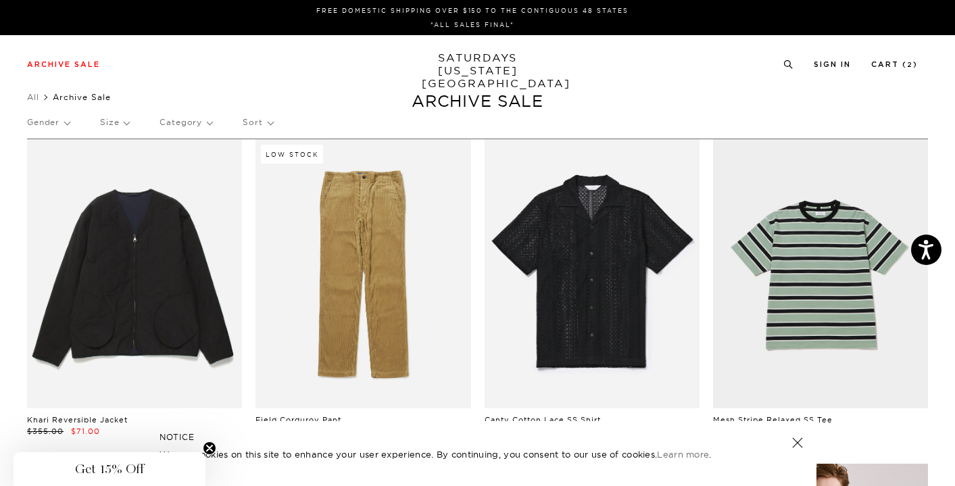
click at [180, 122] on p "Category" at bounding box center [186, 122] width 53 height 31
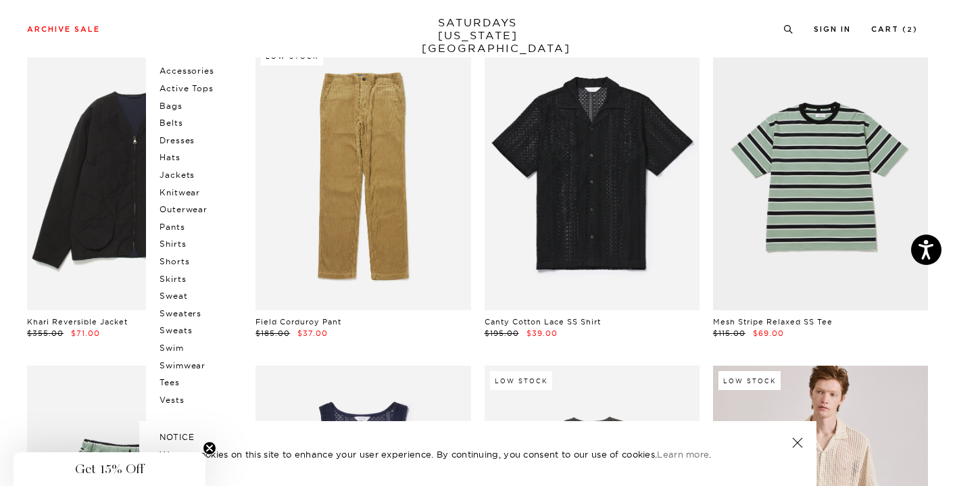
scroll to position [116, 3]
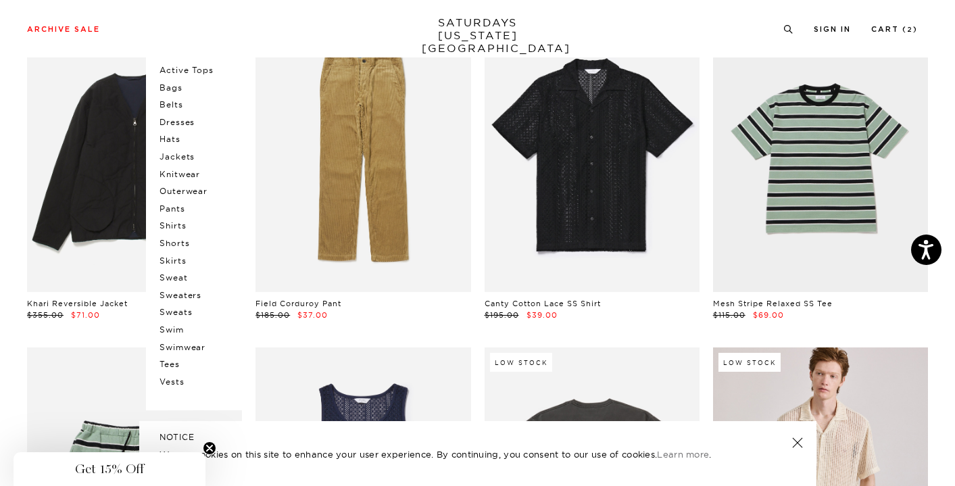
click at [173, 305] on p "Sweats" at bounding box center [200, 312] width 81 height 18
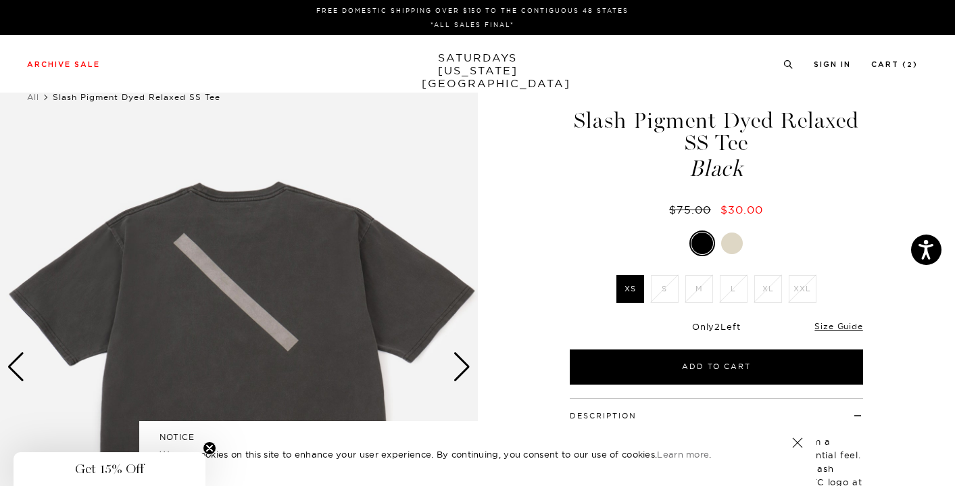
click at [727, 255] on div at bounding box center [716, 243] width 293 height 26
click at [727, 254] on div at bounding box center [716, 243] width 293 height 26
click at [729, 253] on div at bounding box center [732, 243] width 22 height 22
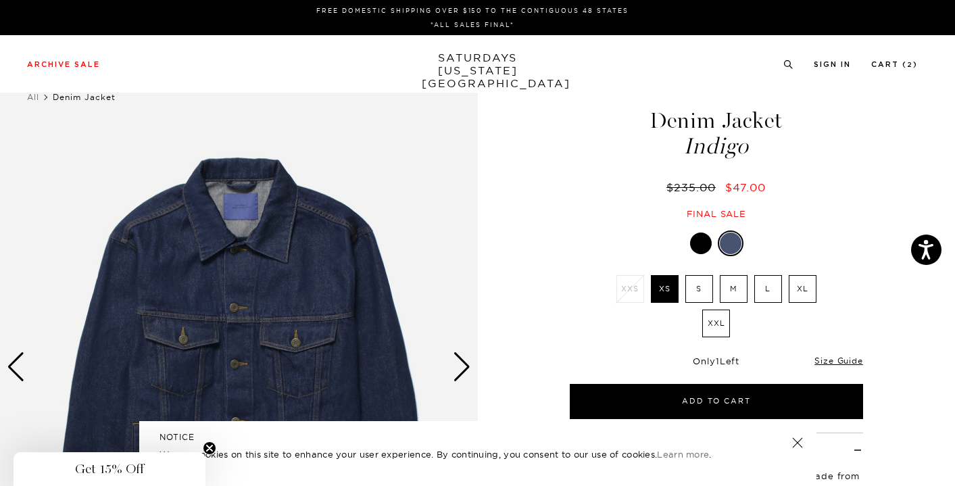
click at [770, 283] on label "L" at bounding box center [768, 289] width 28 height 28
click at [0, 0] on input "L" at bounding box center [0, 0] width 0 height 0
click at [805, 285] on label "XL" at bounding box center [803, 289] width 28 height 28
click at [0, 0] on input "XL" at bounding box center [0, 0] width 0 height 0
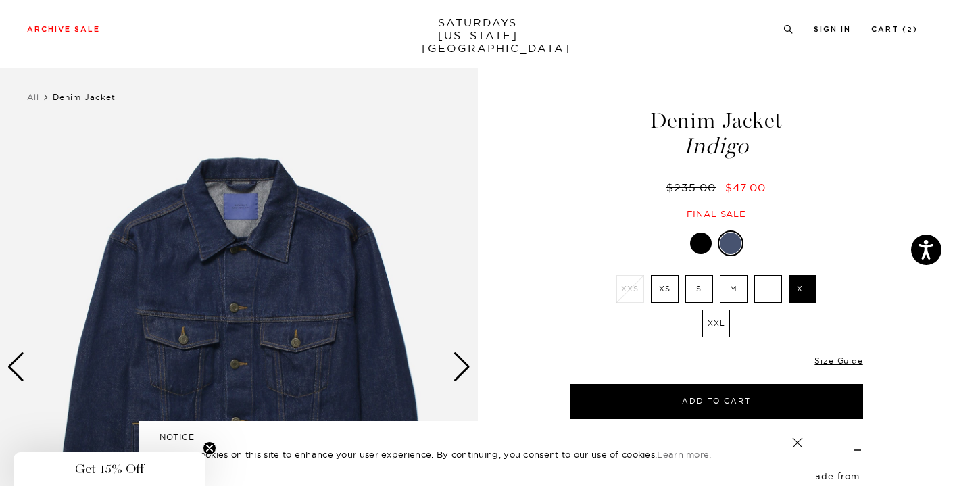
scroll to position [183, 0]
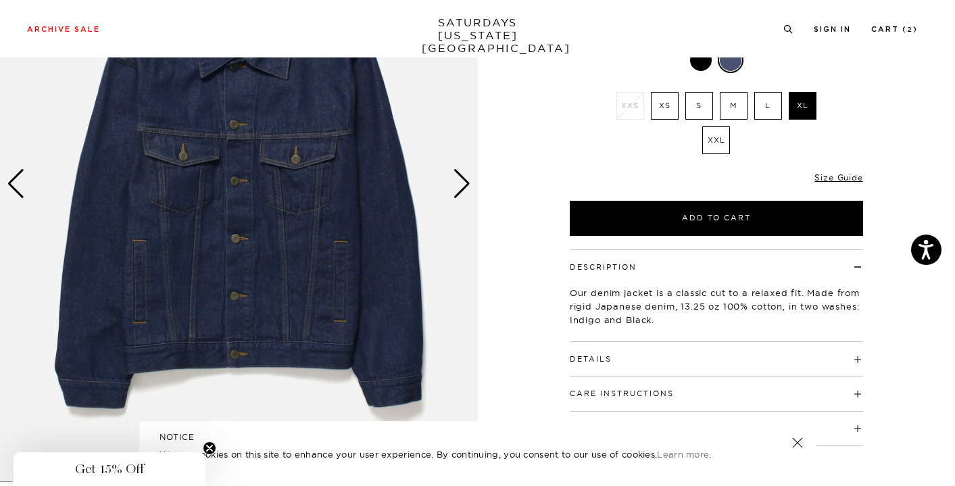
click at [464, 187] on div "Next slide" at bounding box center [462, 184] width 18 height 30
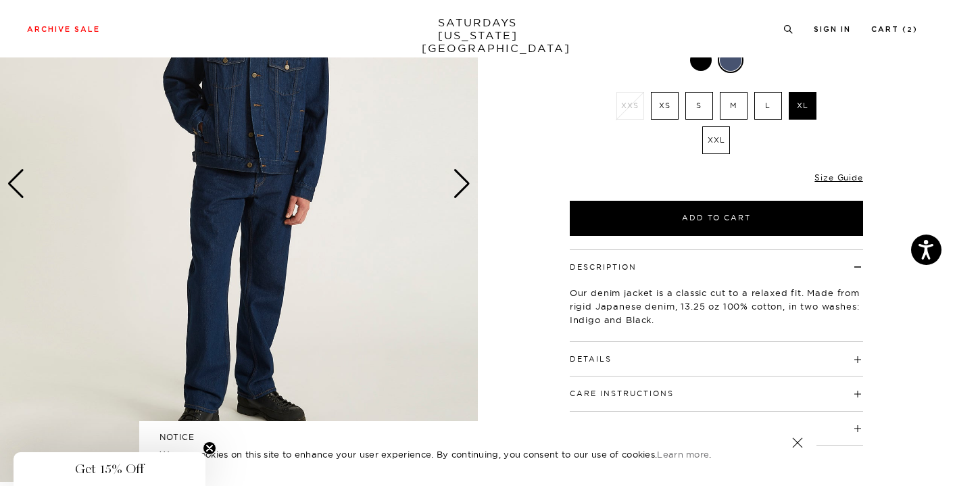
scroll to position [36, 0]
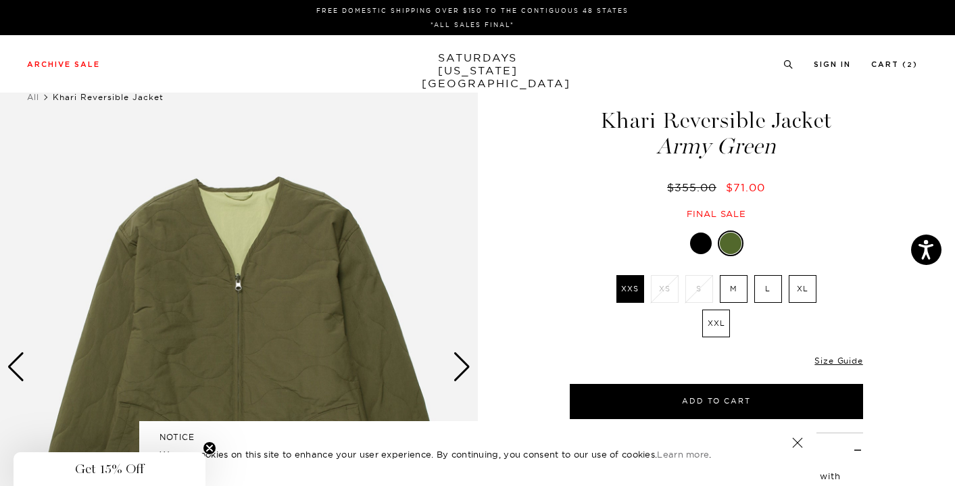
click at [804, 291] on label "XL" at bounding box center [803, 289] width 28 height 28
click at [0, 0] on input "XL" at bounding box center [0, 0] width 0 height 0
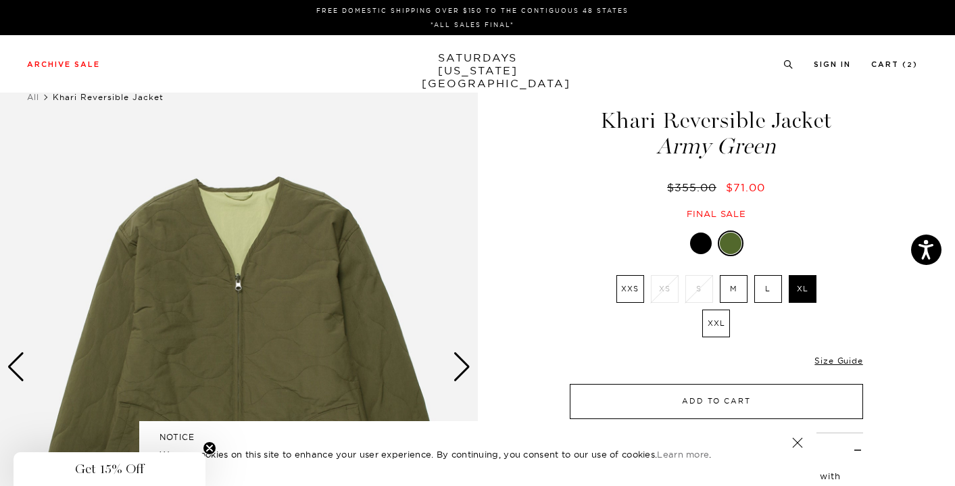
click at [732, 403] on button "Add to Cart" at bounding box center [716, 401] width 293 height 35
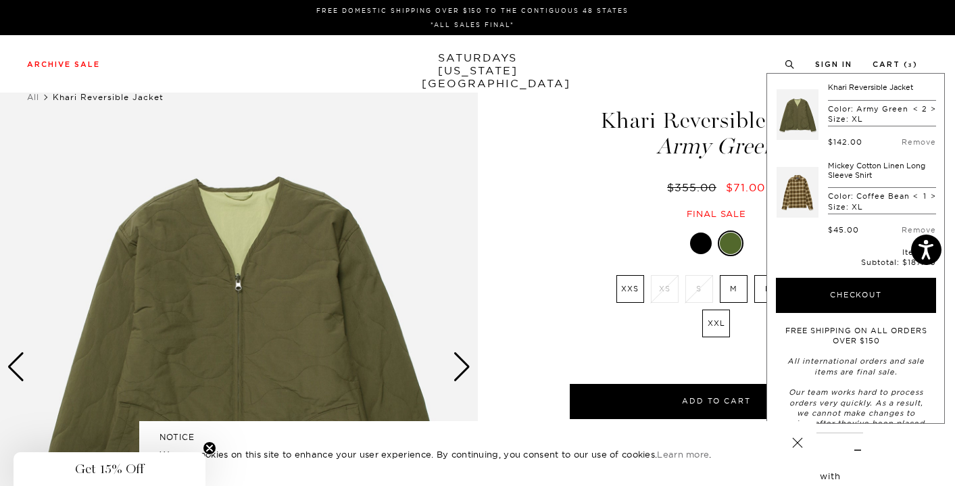
click at [913, 114] on span "<" at bounding box center [915, 108] width 5 height 9
type input "1"
click at [580, 229] on div "Khari Reversible Jacket Army Green $355.00 $71.00 Final sale Khari Reversible J…" at bounding box center [716, 366] width 338 height 597
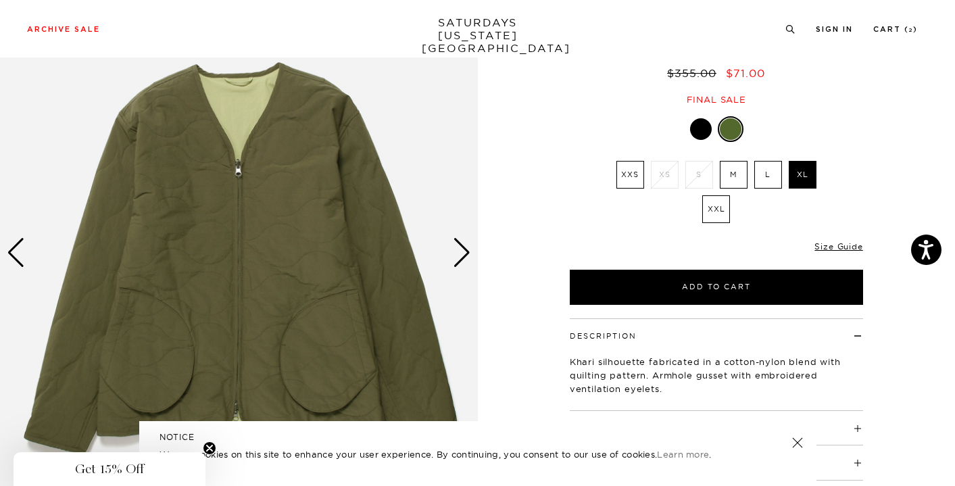
scroll to position [115, 0]
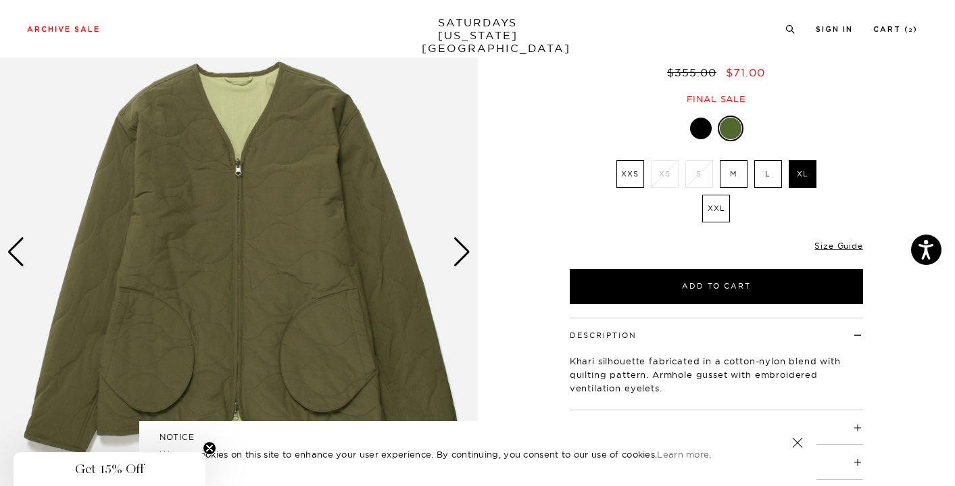
click at [693, 132] on div at bounding box center [701, 129] width 22 height 22
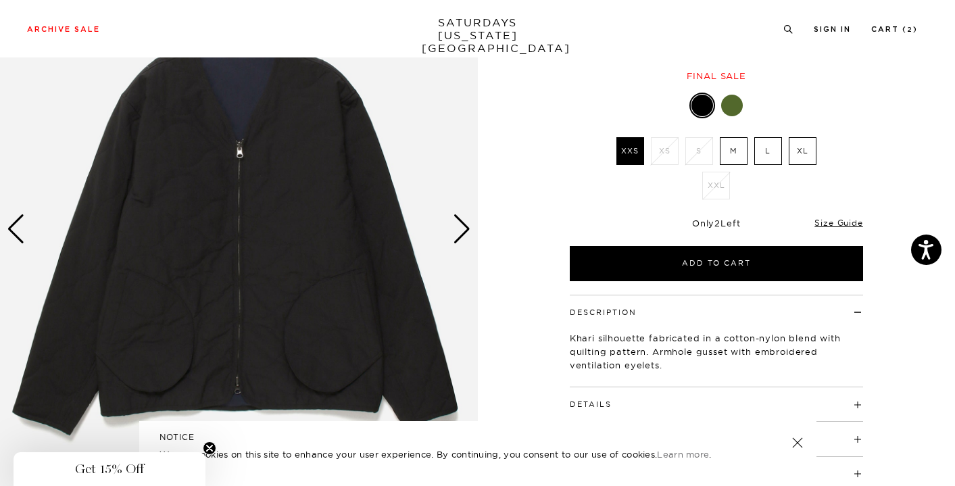
scroll to position [139, 0]
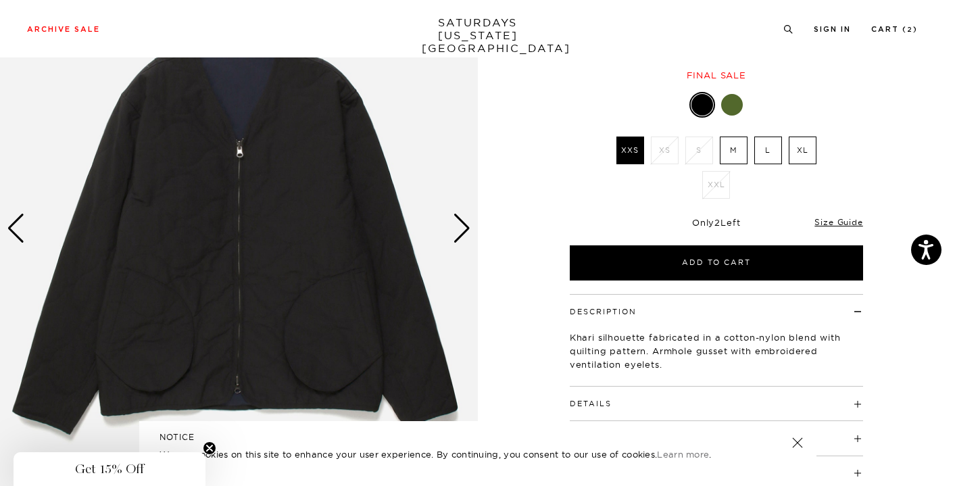
click at [462, 236] on div "Next slide" at bounding box center [462, 229] width 18 height 30
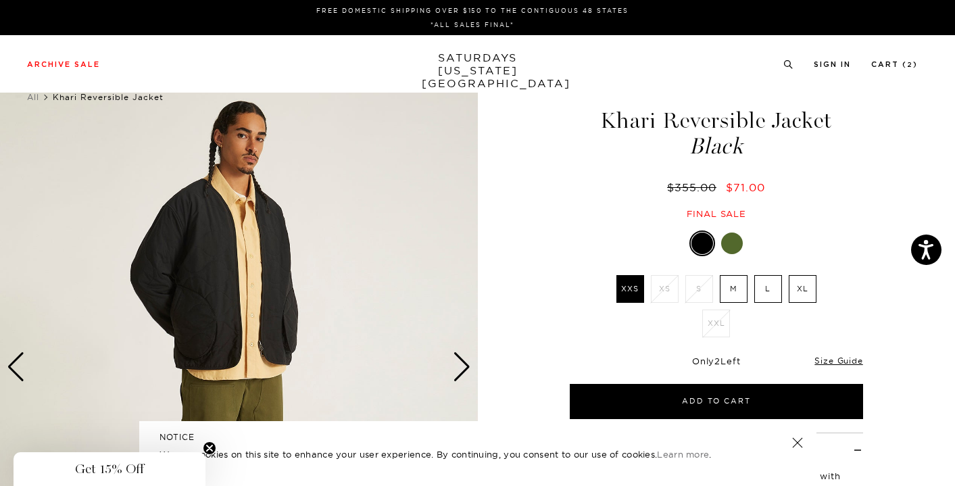
scroll to position [0, 1]
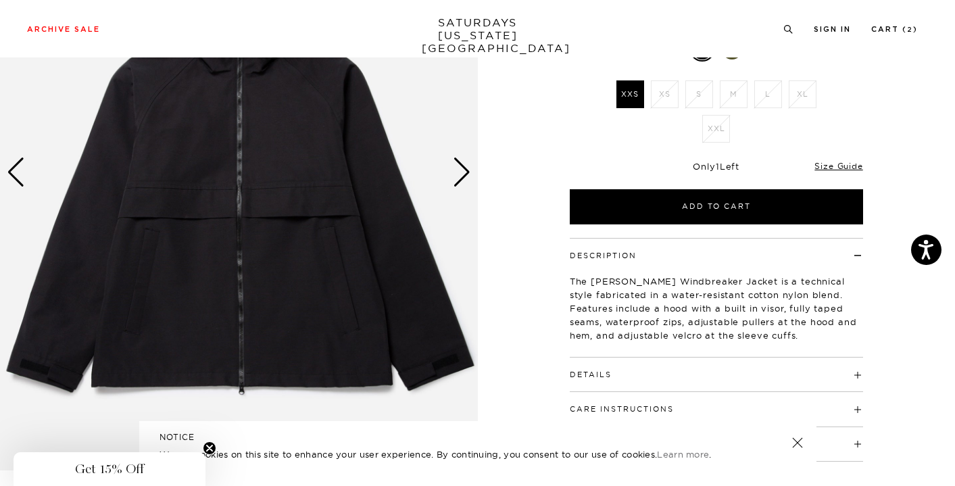
scroll to position [196, 0]
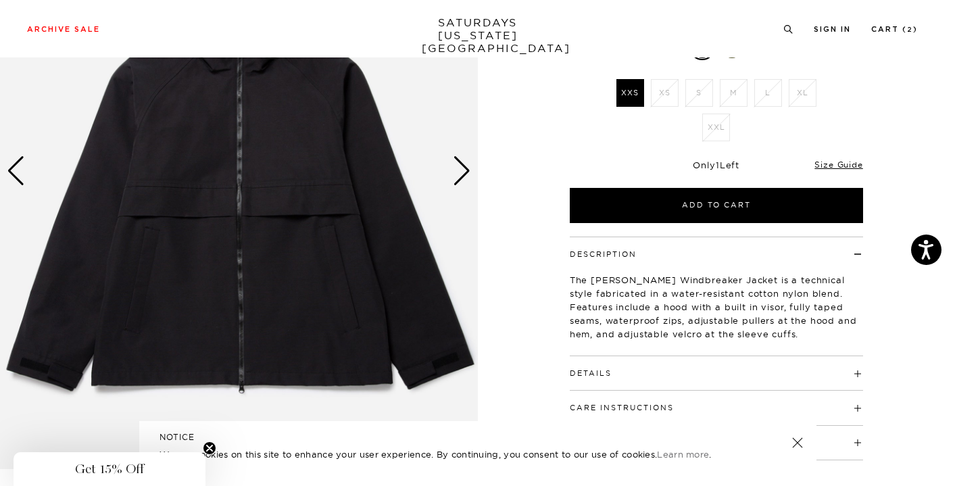
click at [458, 174] on div "Next slide" at bounding box center [462, 171] width 18 height 30
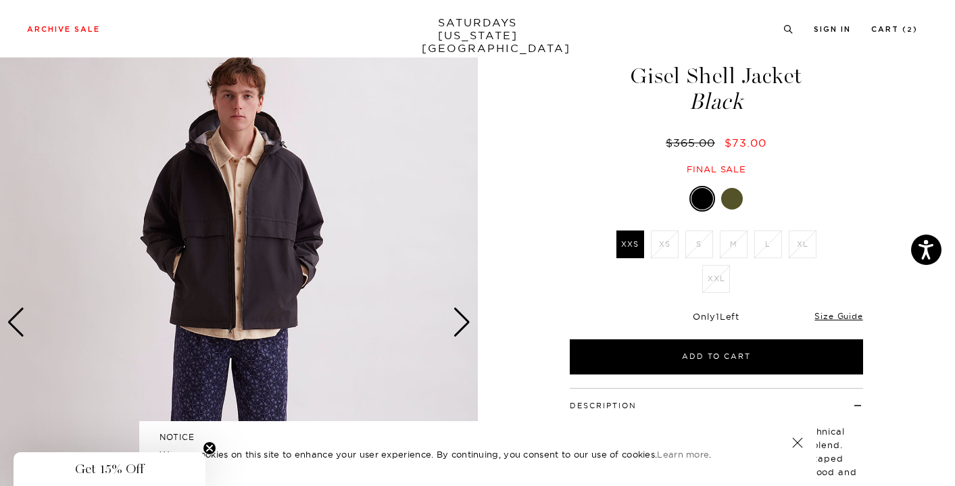
scroll to position [47, 0]
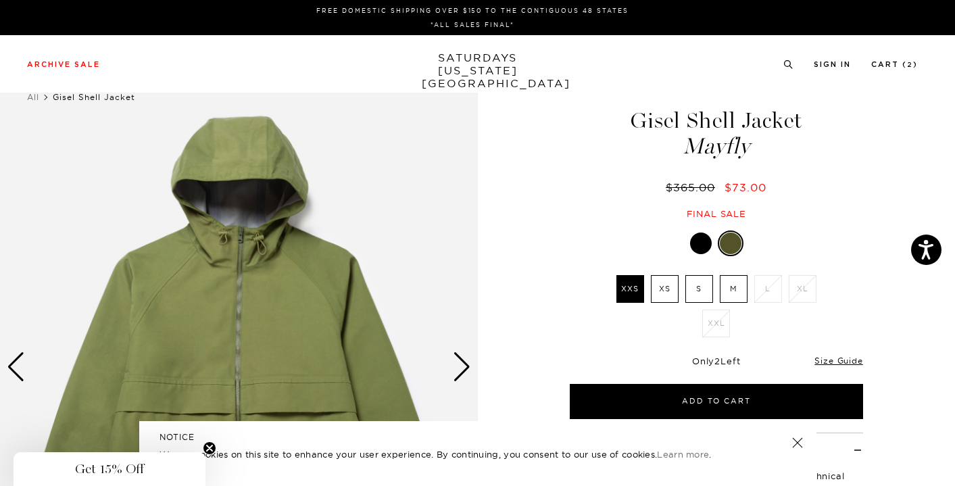
click at [697, 253] on link at bounding box center [700, 243] width 23 height 23
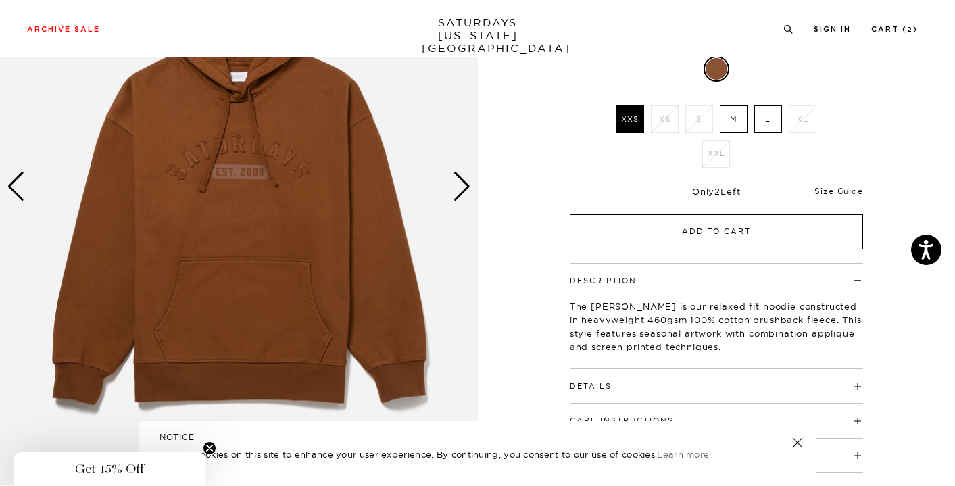
scroll to position [205, 0]
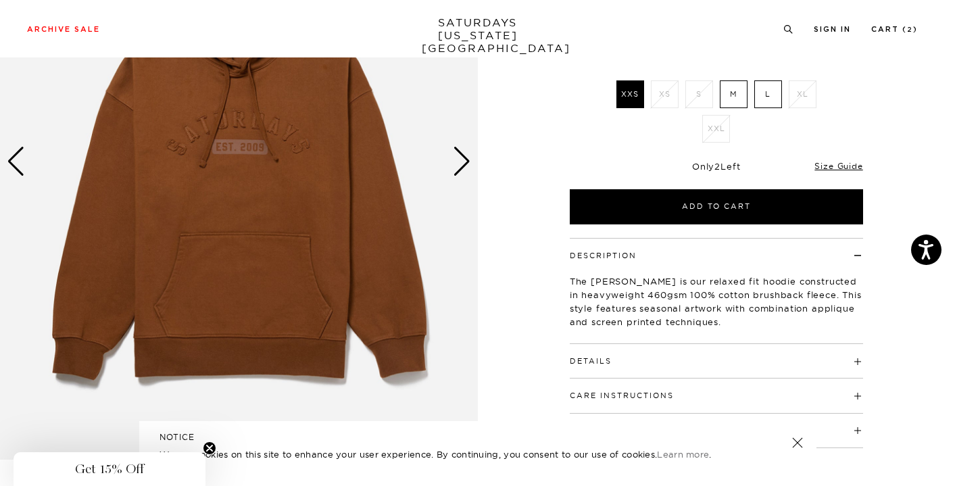
click at [457, 166] on div "Next slide" at bounding box center [462, 162] width 18 height 30
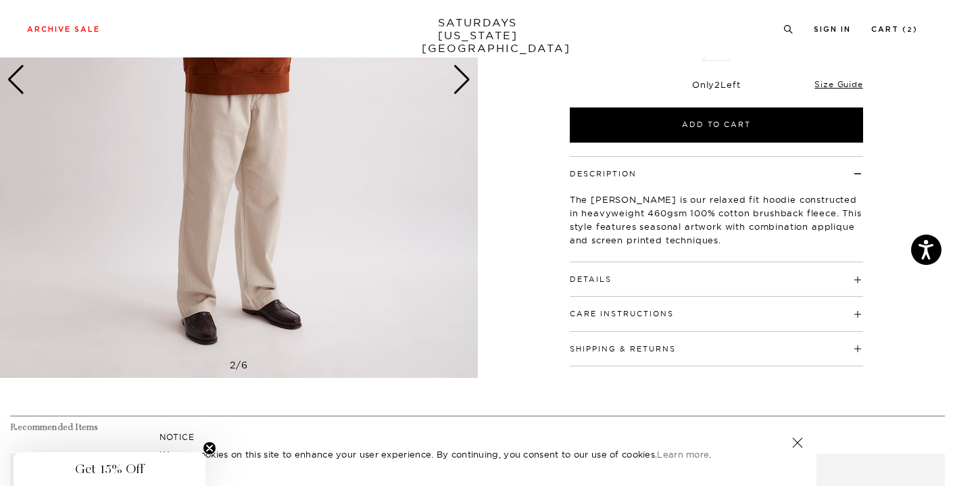
scroll to position [287, 0]
click at [599, 280] on button "Details" at bounding box center [591, 279] width 42 height 7
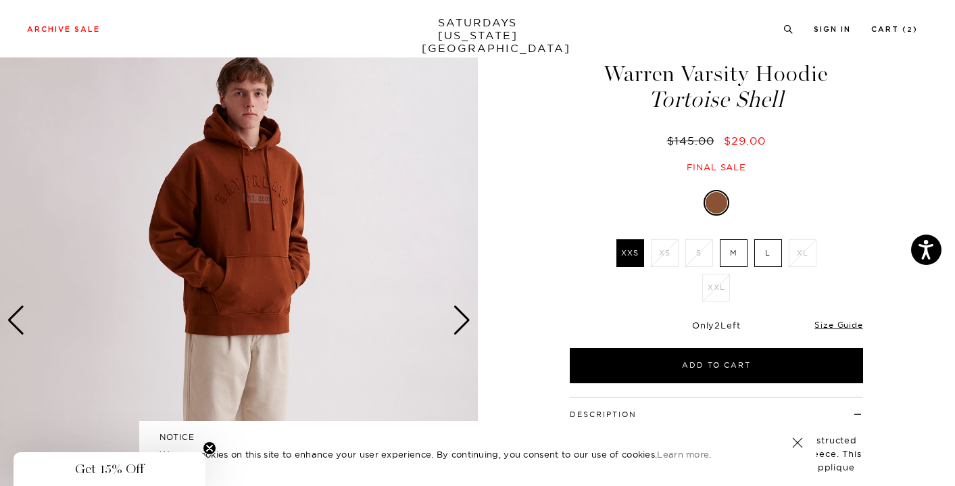
scroll to position [49, 0]
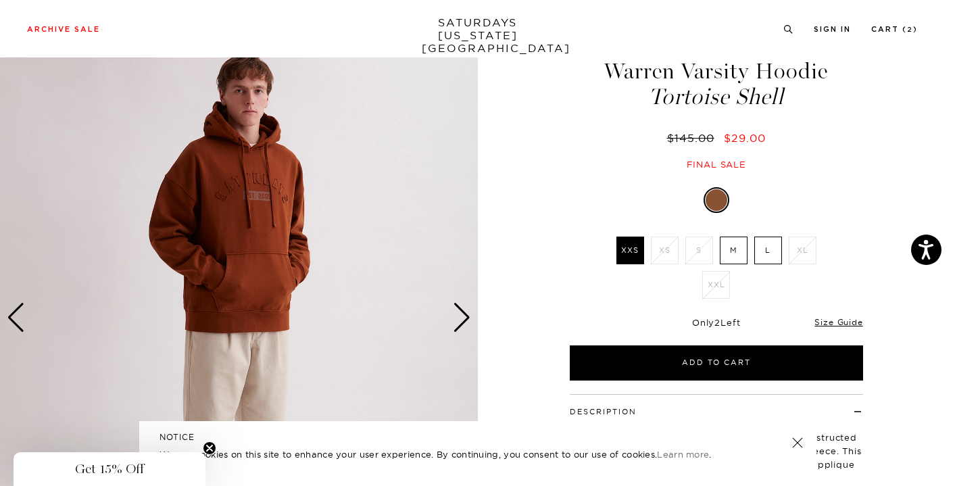
click at [460, 320] on div "Next slide" at bounding box center [462, 318] width 18 height 30
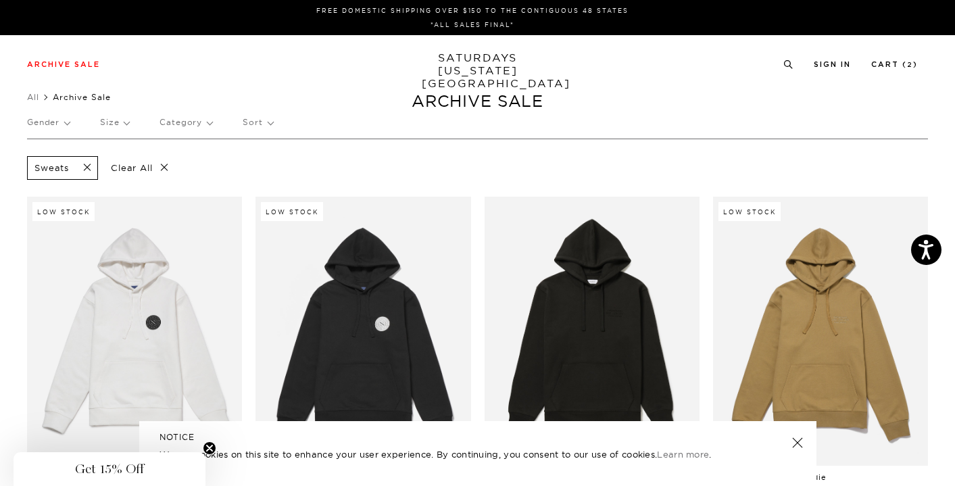
click at [124, 122] on p "Size" at bounding box center [114, 122] width 29 height 31
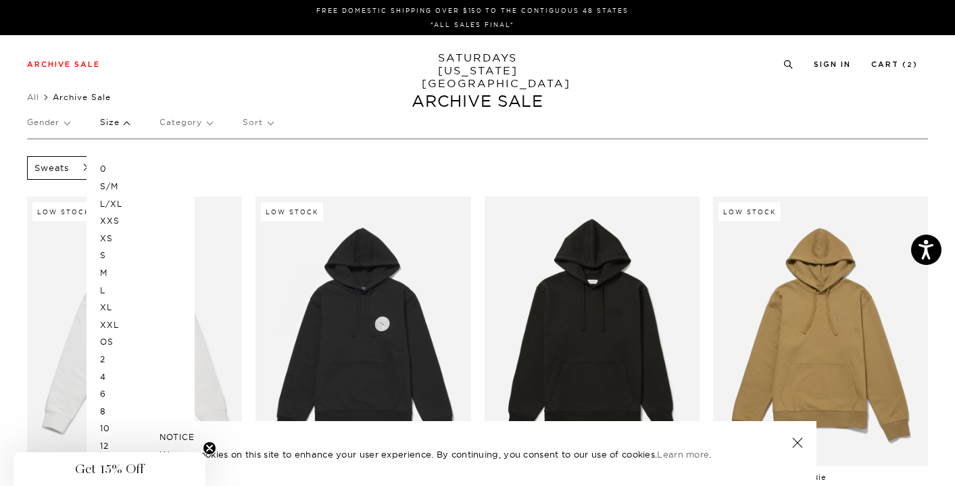
click at [109, 302] on p "XL" at bounding box center [140, 308] width 81 height 18
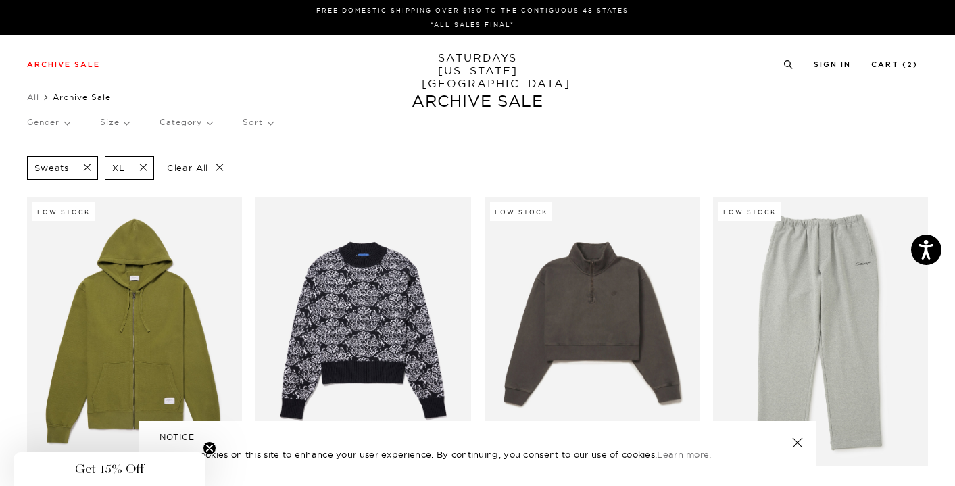
click at [204, 124] on p "Category" at bounding box center [186, 122] width 53 height 31
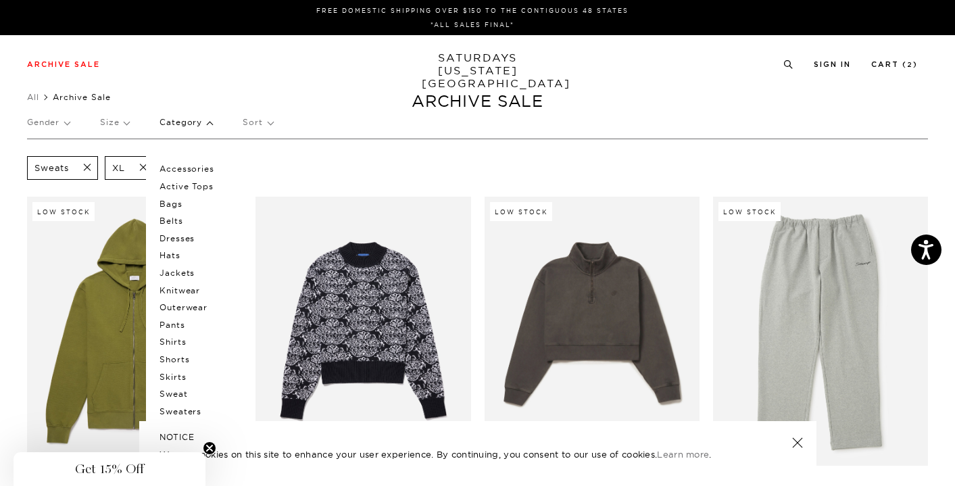
click at [169, 320] on p "Pants" at bounding box center [200, 325] width 81 height 18
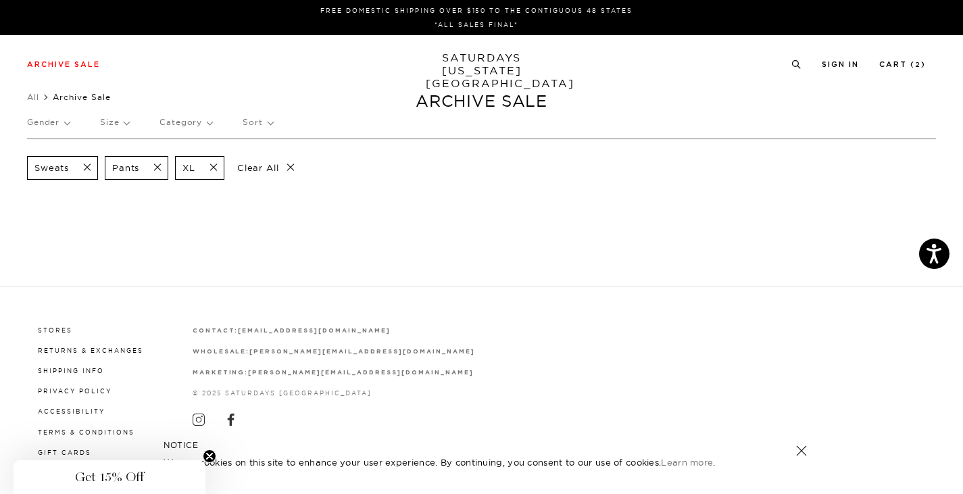
click at [221, 171] on span at bounding box center [209, 168] width 28 height 13
click at [122, 122] on p "Size" at bounding box center [114, 122] width 29 height 31
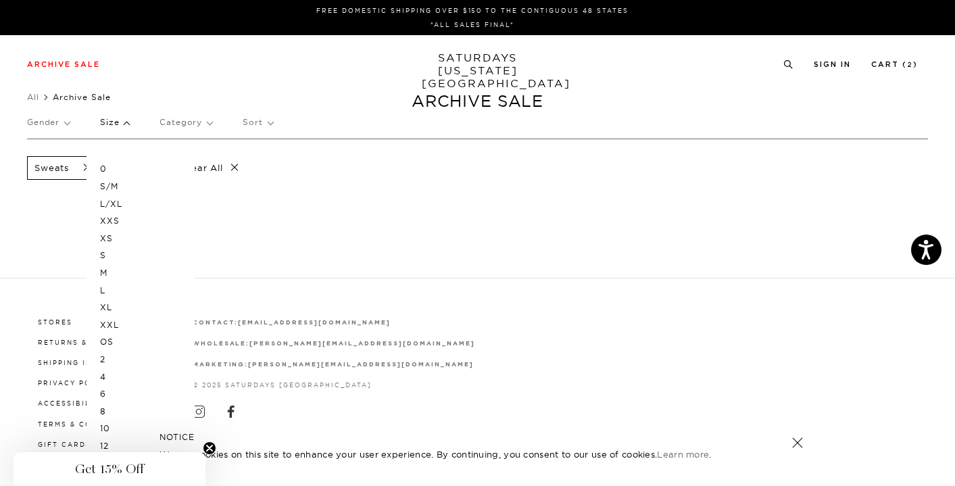
click at [104, 287] on p "L" at bounding box center [140, 291] width 81 height 18
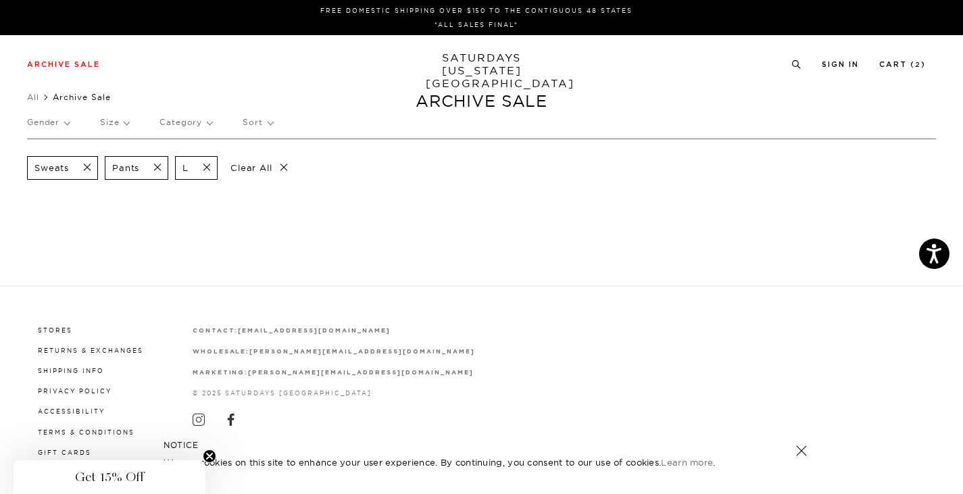
click at [185, 123] on p "Category" at bounding box center [186, 122] width 53 height 31
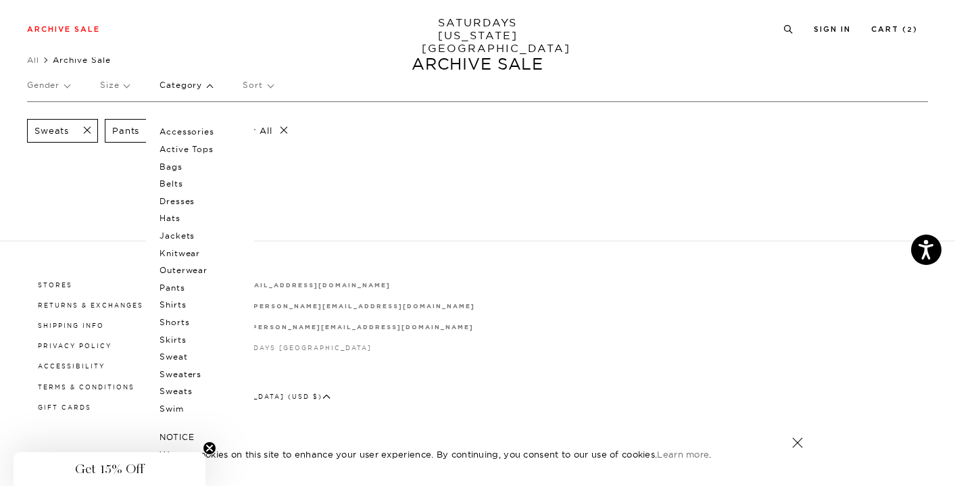
scroll to position [32, 4]
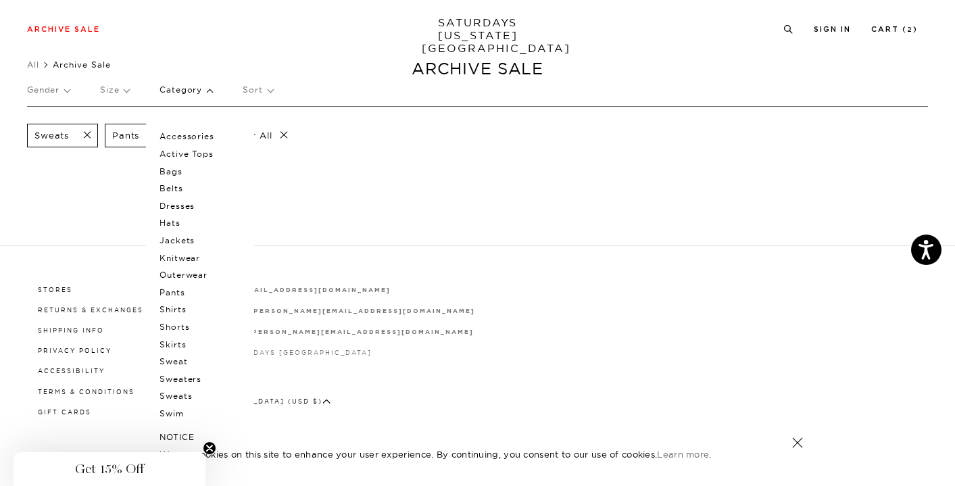
click at [175, 307] on p "Shirts" at bounding box center [200, 310] width 81 height 18
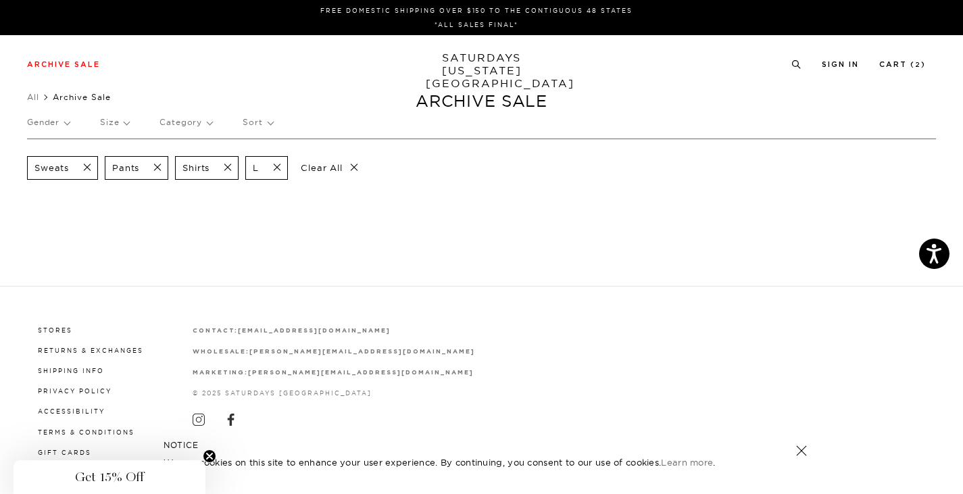
click at [276, 168] on span at bounding box center [273, 168] width 28 height 13
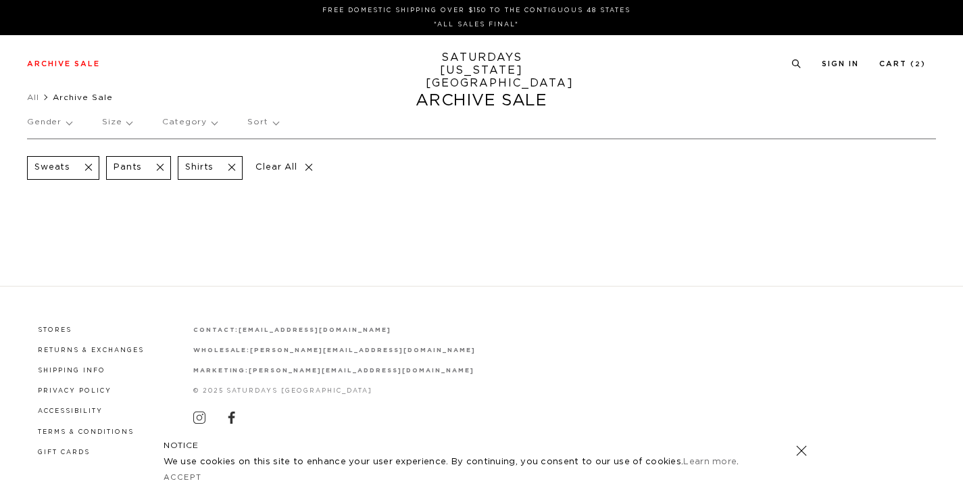
click at [160, 165] on span at bounding box center [156, 168] width 28 height 13
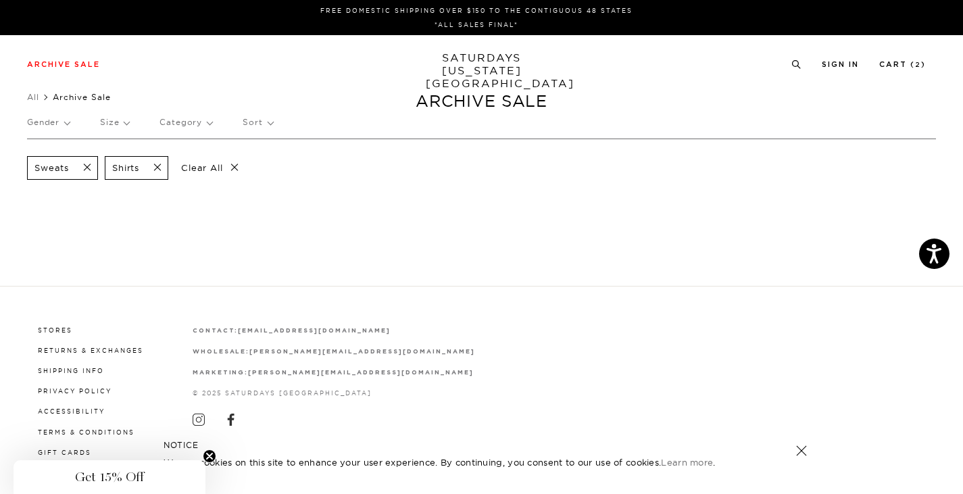
click at [91, 171] on span at bounding box center [83, 168] width 28 height 13
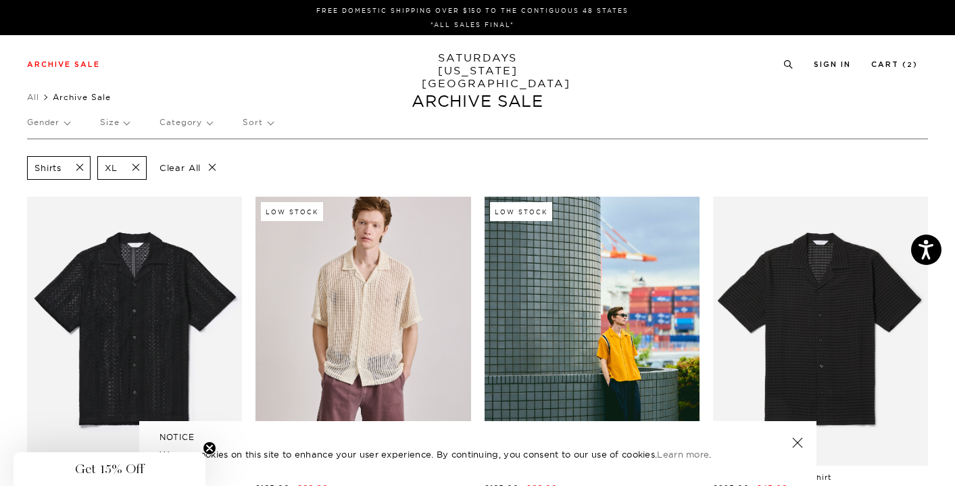
click at [205, 123] on p "Category" at bounding box center [186, 122] width 53 height 31
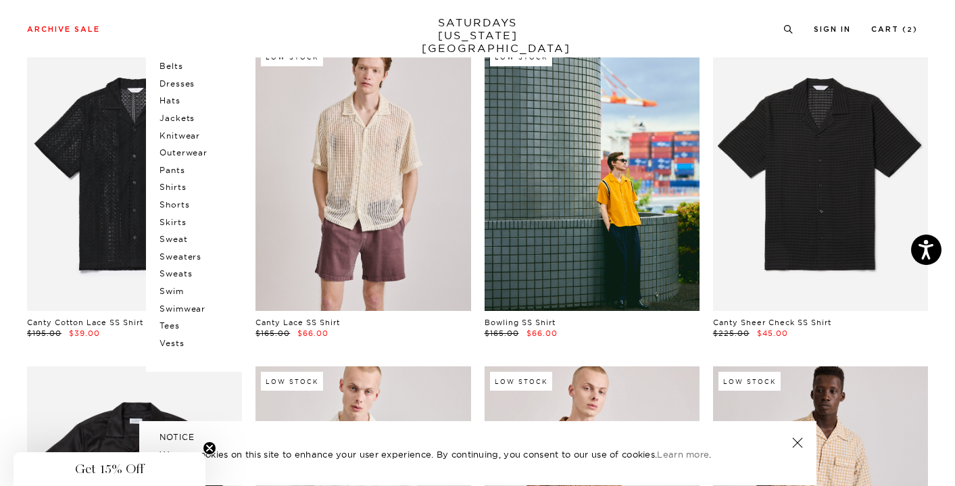
scroll to position [174, 0]
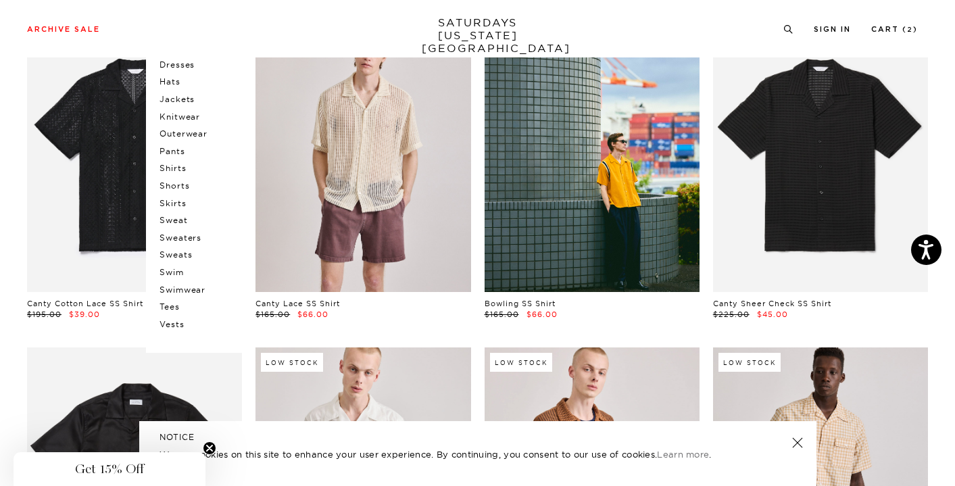
click at [174, 298] on p "Tees" at bounding box center [200, 307] width 81 height 18
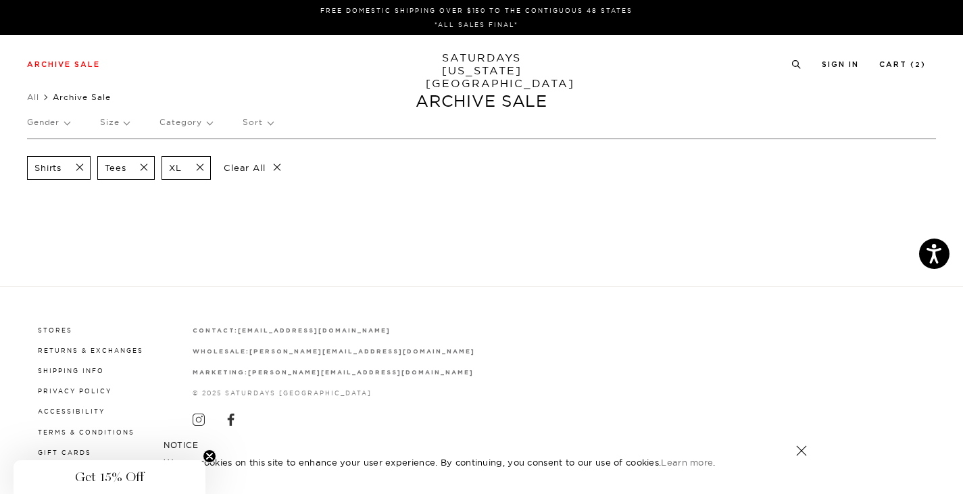
click at [82, 172] on span at bounding box center [76, 168] width 28 height 13
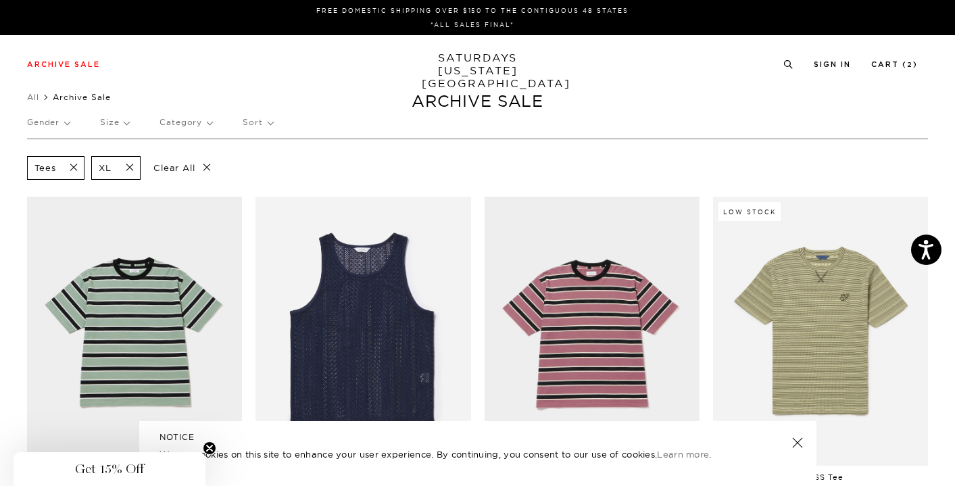
scroll to position [0, 1]
click at [898, 68] on link "Cart ( 2 )" at bounding box center [894, 64] width 47 height 7
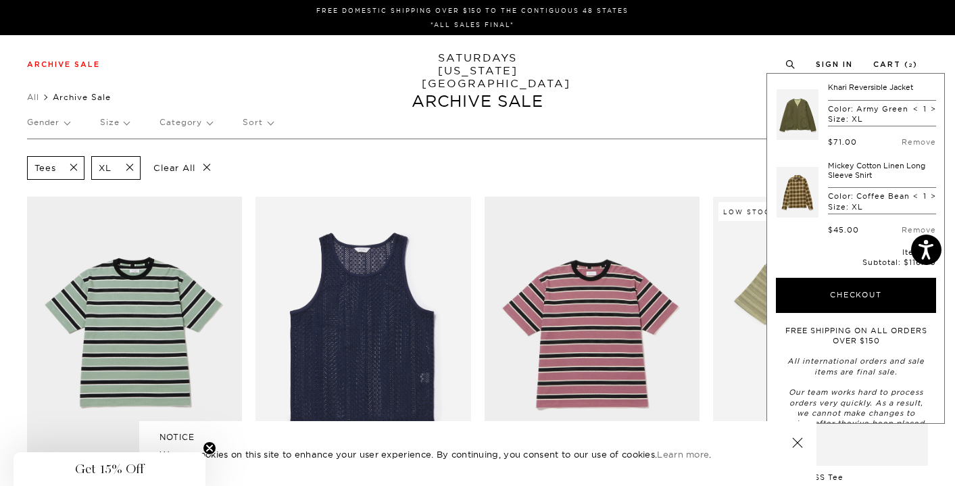
click at [796, 111] on link at bounding box center [798, 114] width 42 height 64
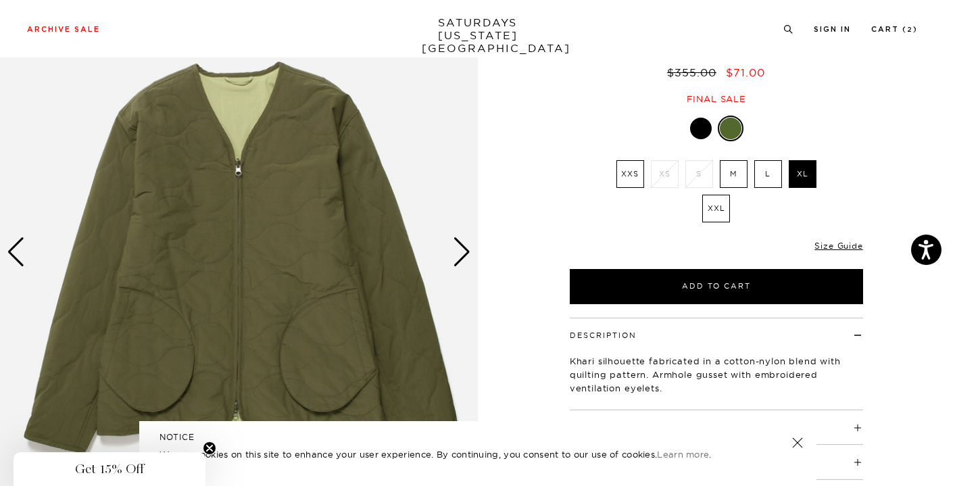
scroll to position [124, 1]
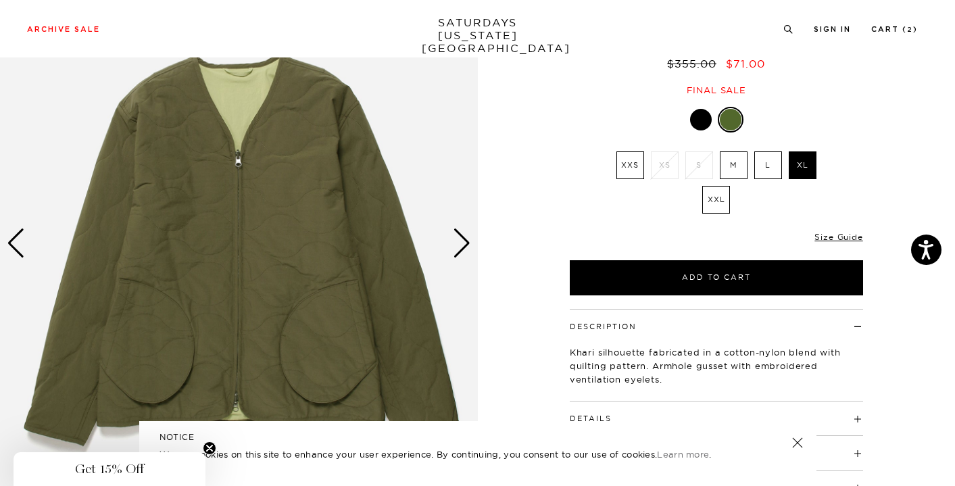
click at [456, 249] on div "Next slide" at bounding box center [462, 243] width 18 height 30
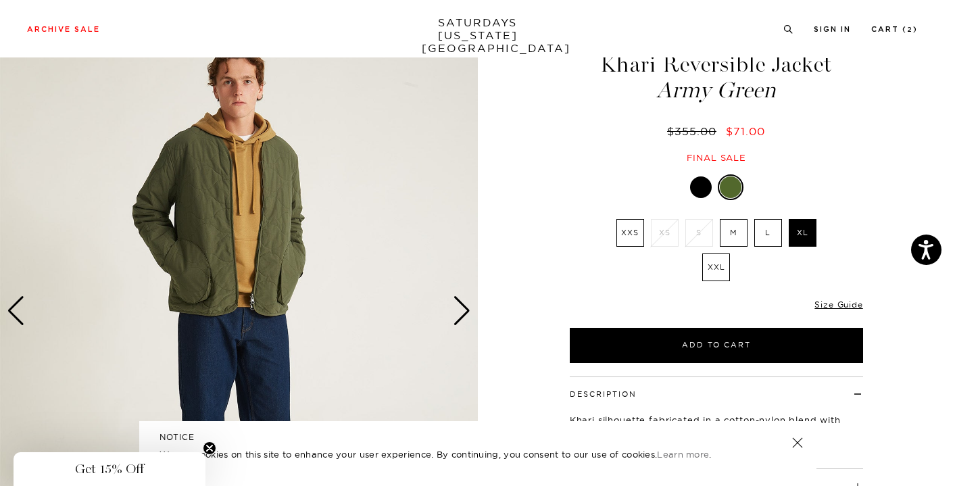
scroll to position [55, 1]
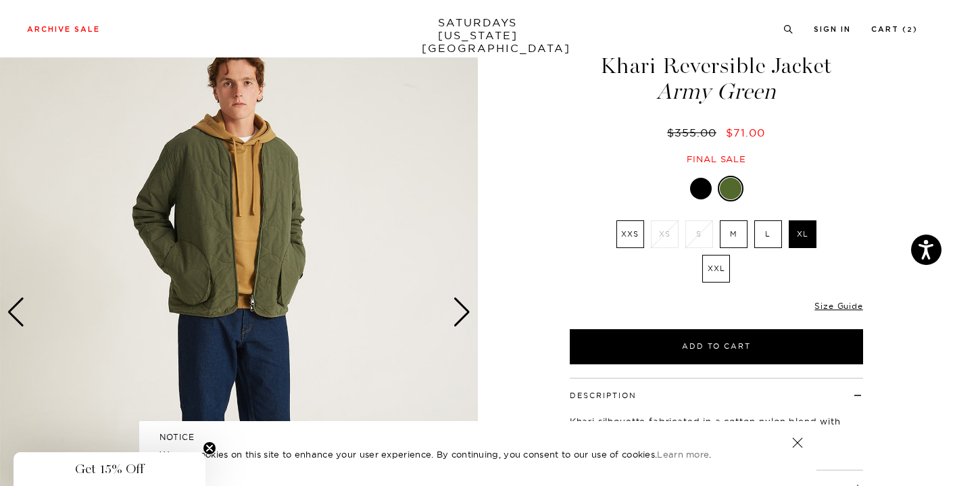
click at [702, 184] on div at bounding box center [701, 189] width 22 height 22
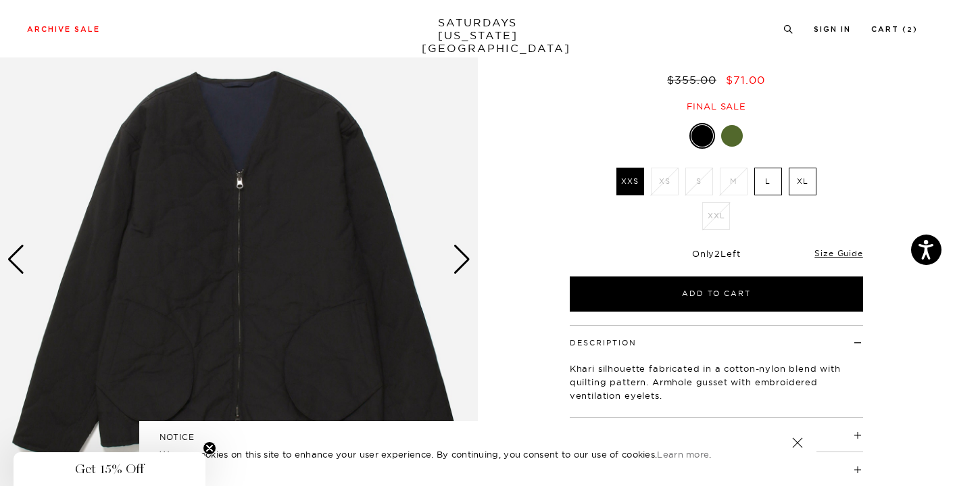
scroll to position [21, 2]
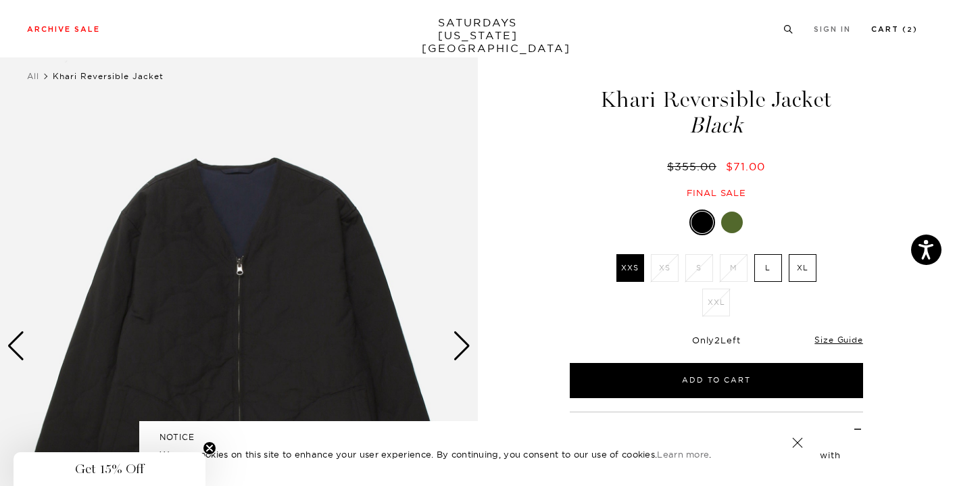
click at [899, 29] on link "Cart ( 2 )" at bounding box center [894, 29] width 47 height 7
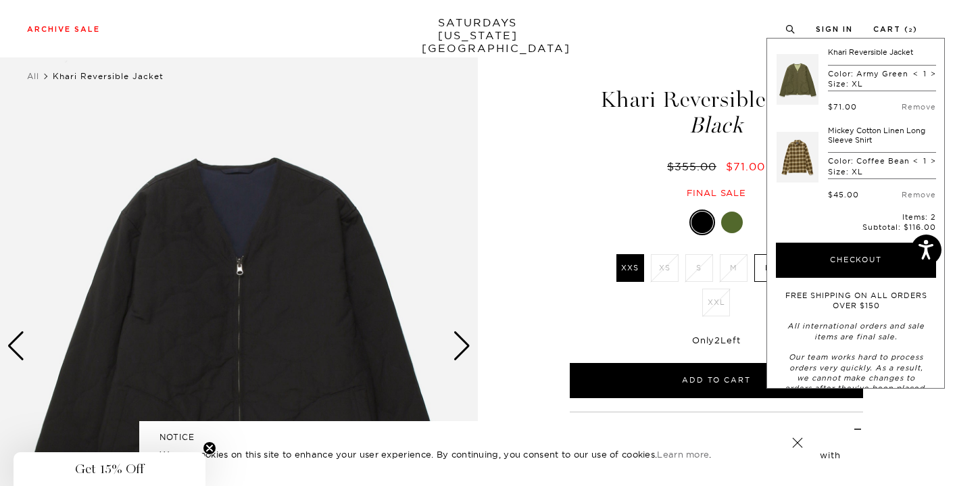
click at [807, 170] on link at bounding box center [798, 158] width 42 height 64
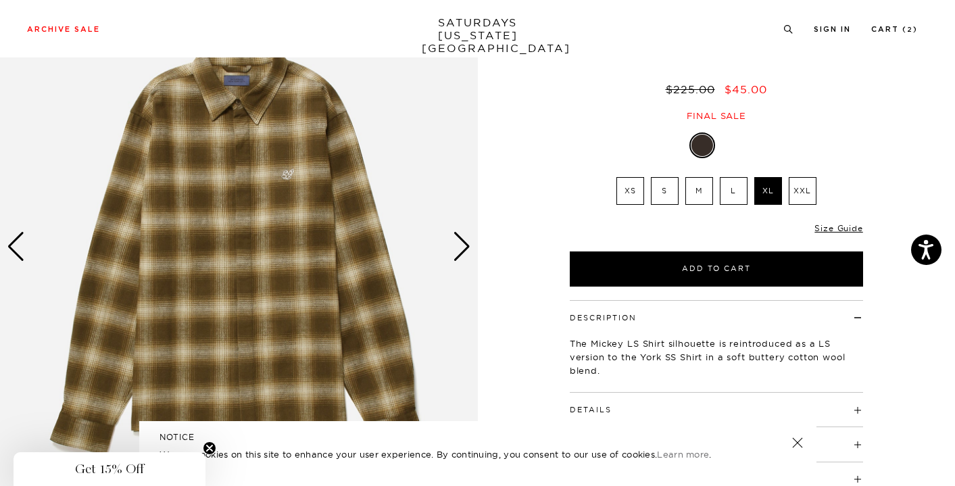
scroll to position [99, 1]
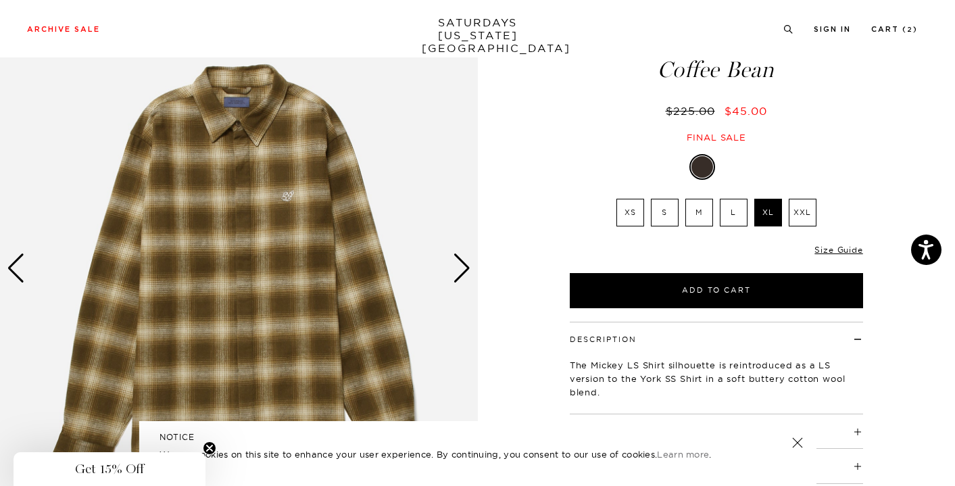
click at [796, 446] on link at bounding box center [796, 442] width 19 height 19
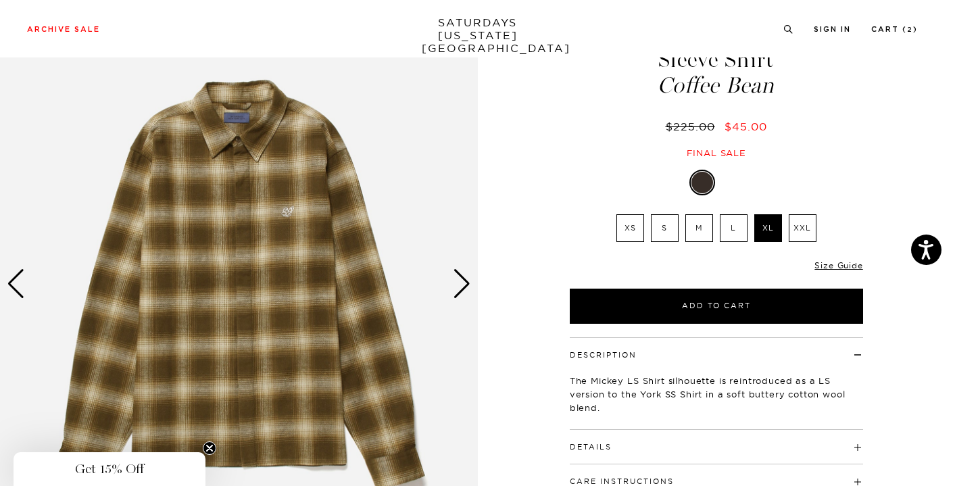
scroll to position [83, 8]
click at [453, 287] on div "Next slide" at bounding box center [462, 284] width 18 height 30
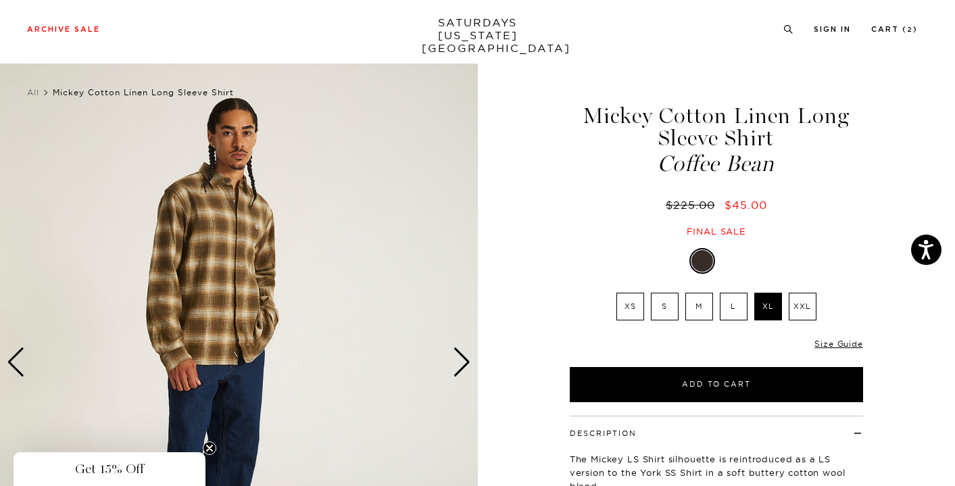
scroll to position [5, 8]
click at [902, 31] on link "Cart ( 2 )" at bounding box center [894, 29] width 47 height 7
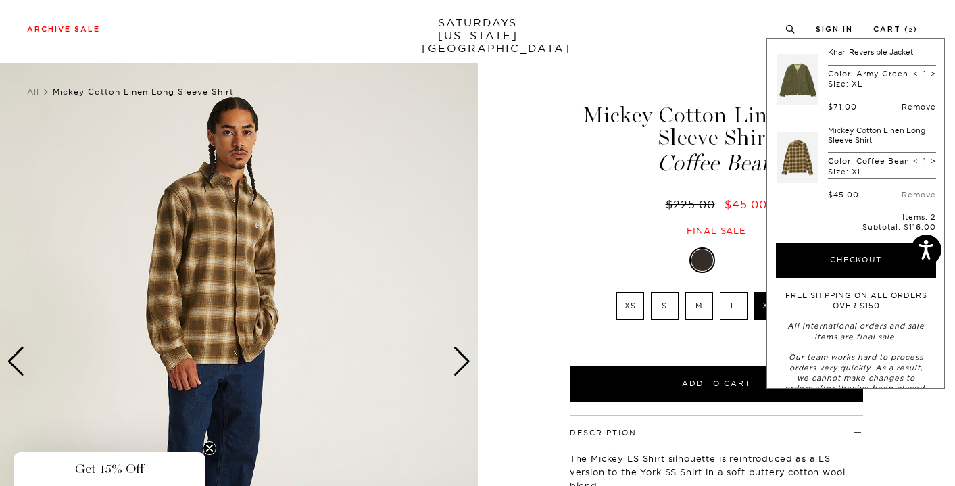
click at [918, 112] on link "Remove" at bounding box center [919, 106] width 34 height 9
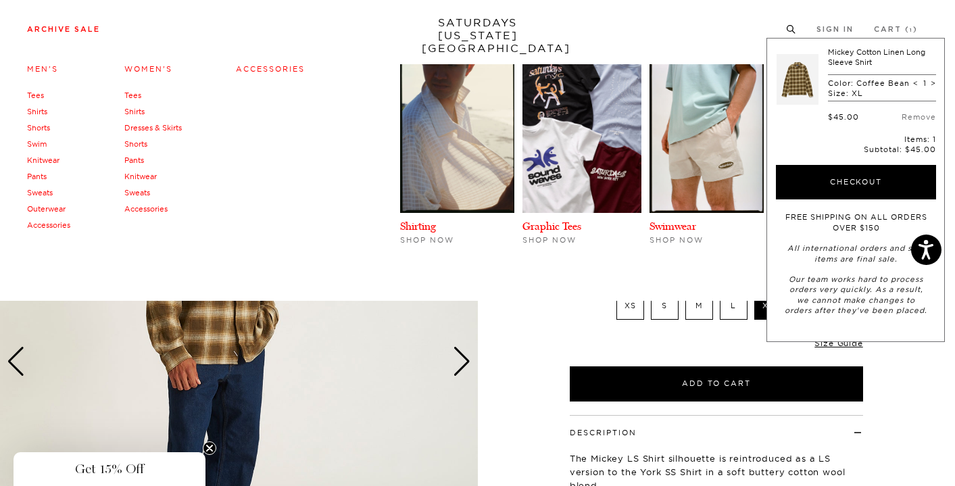
click at [55, 30] on link "Archive Sale" at bounding box center [63, 29] width 73 height 7
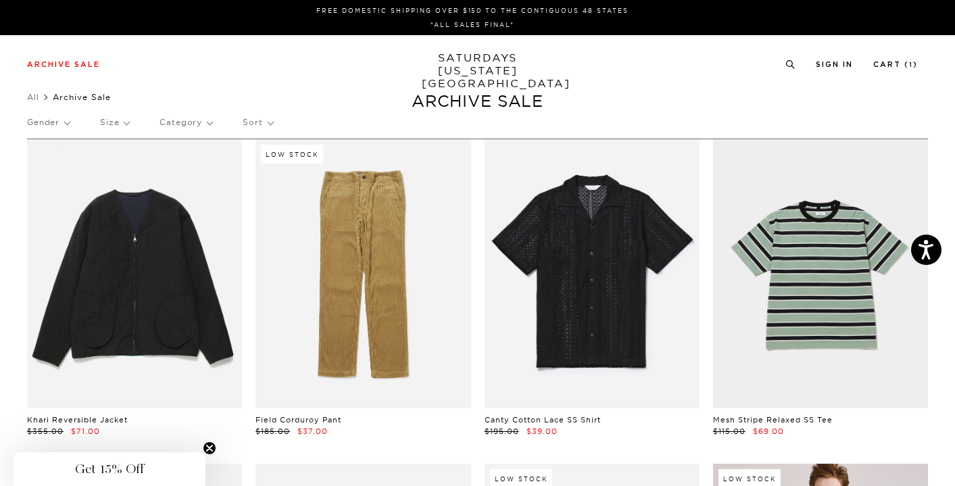
click at [188, 125] on p "Category" at bounding box center [186, 122] width 53 height 31
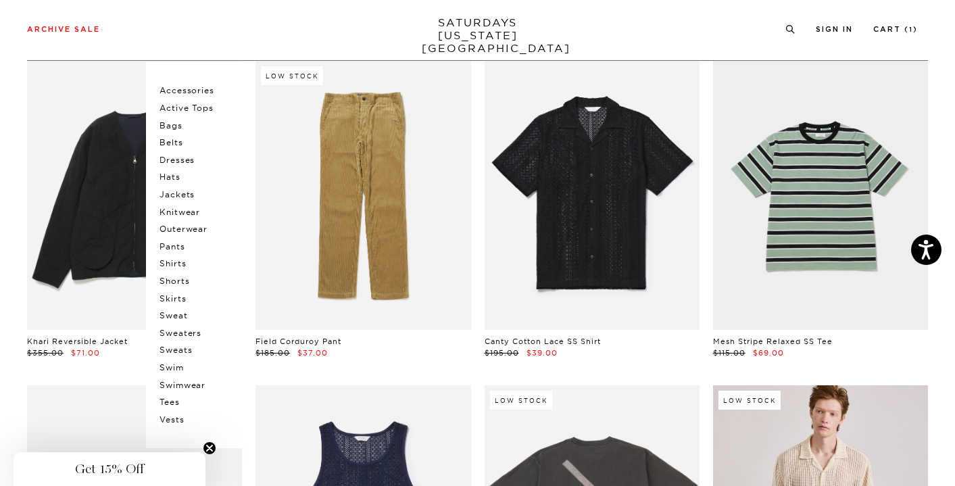
scroll to position [78, 0]
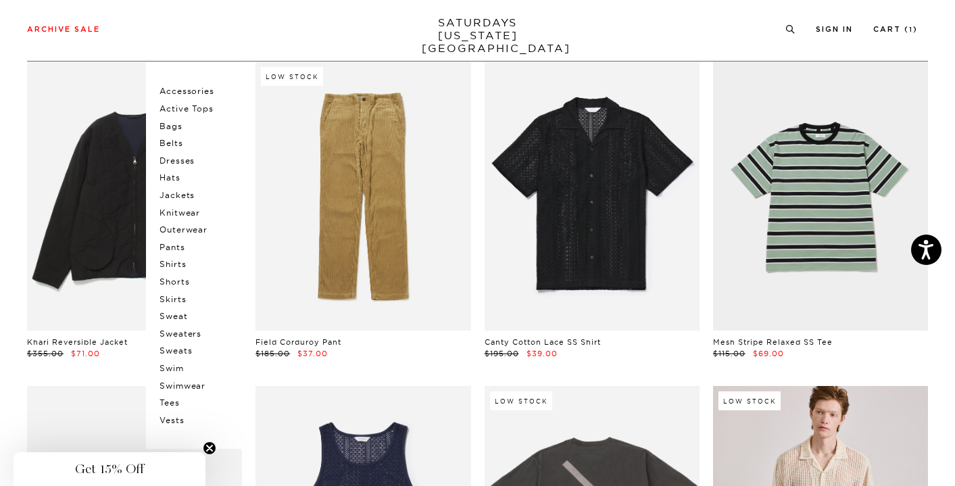
click at [181, 194] on p "Jackets" at bounding box center [200, 196] width 81 height 18
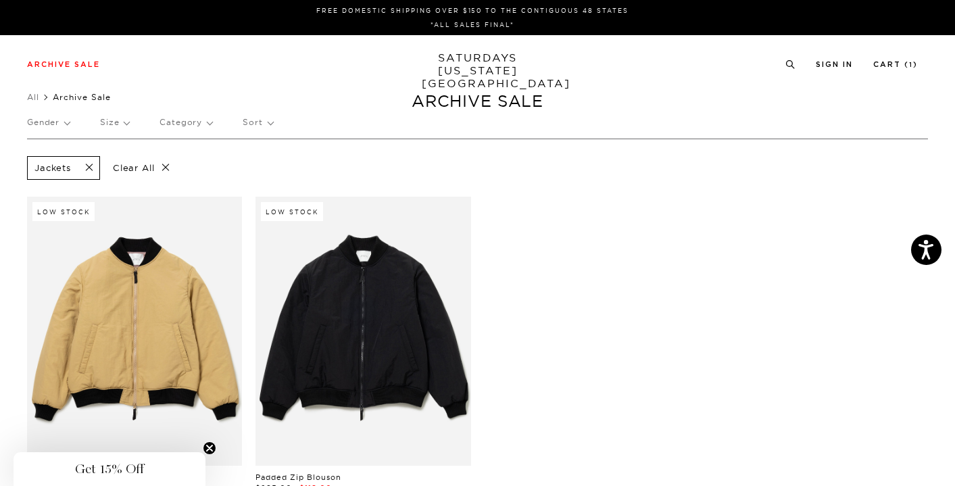
click at [120, 118] on p "Size" at bounding box center [114, 122] width 29 height 31
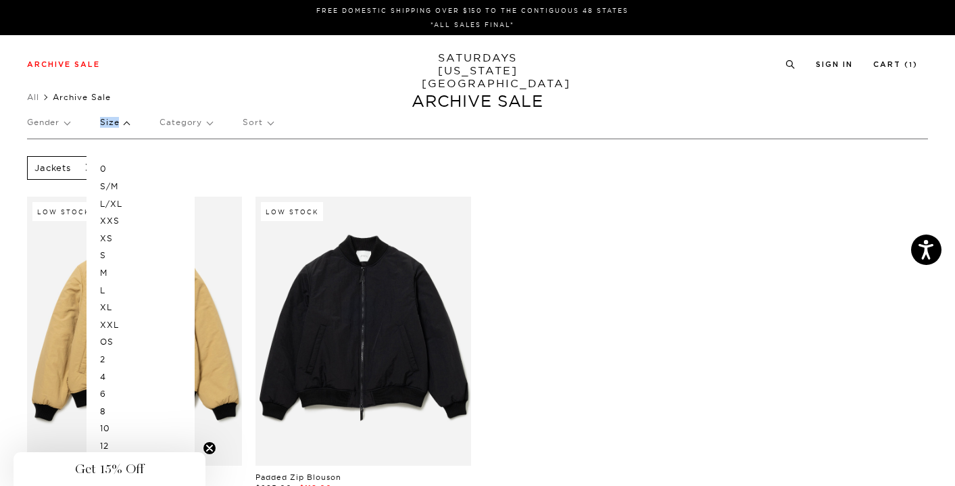
click at [124, 120] on p "Size" at bounding box center [114, 122] width 29 height 31
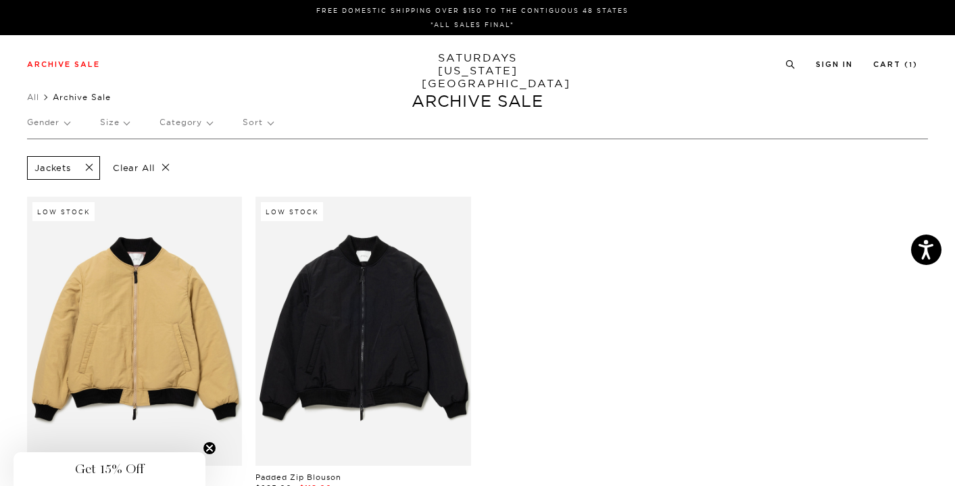
click at [185, 120] on p "Category" at bounding box center [186, 122] width 53 height 31
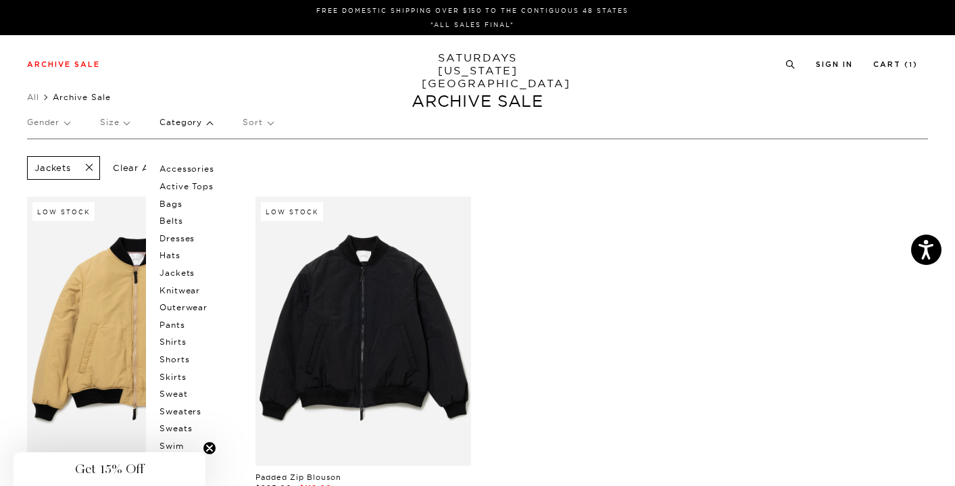
click at [184, 303] on p "Outerwear" at bounding box center [200, 308] width 81 height 18
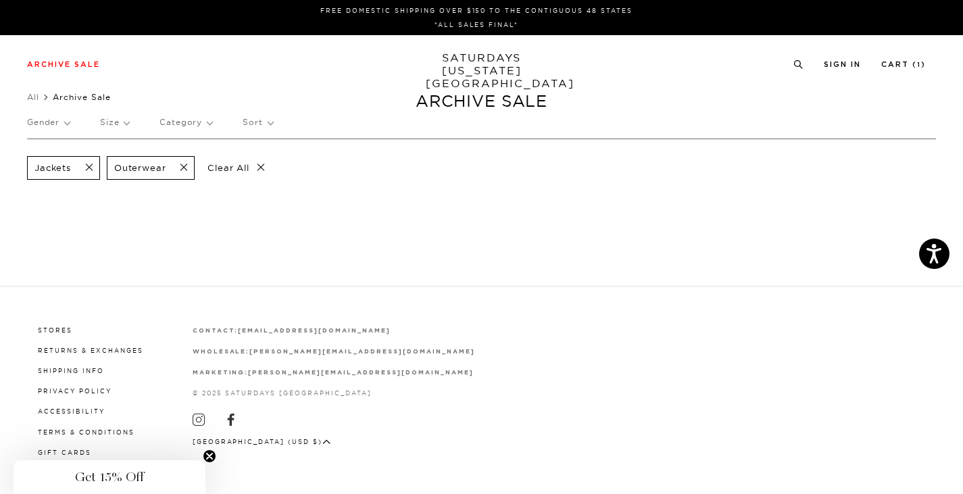
click at [90, 164] on span at bounding box center [85, 168] width 28 height 13
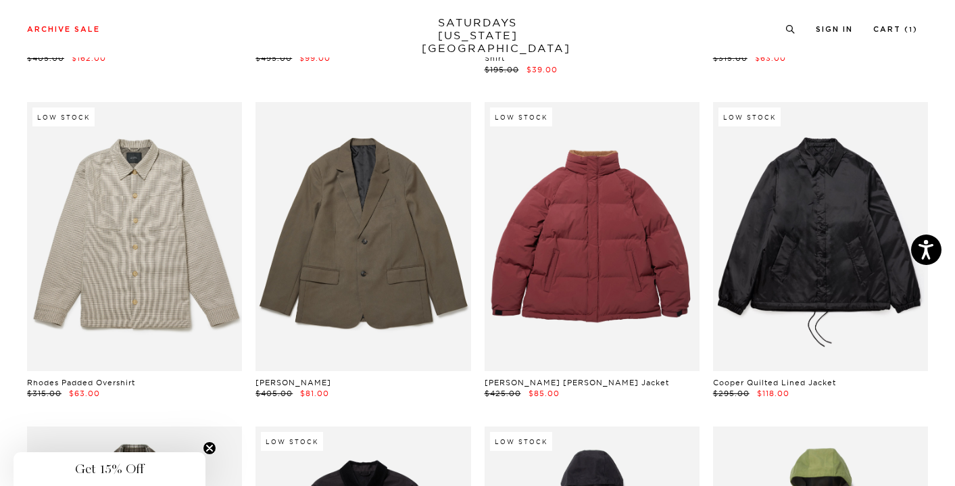
scroll to position [1079, 2]
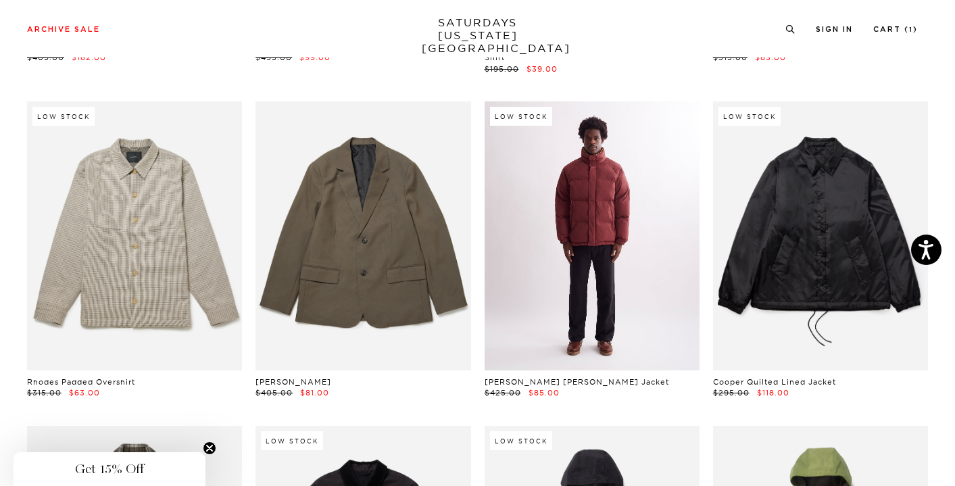
click at [593, 189] on link at bounding box center [592, 235] width 215 height 269
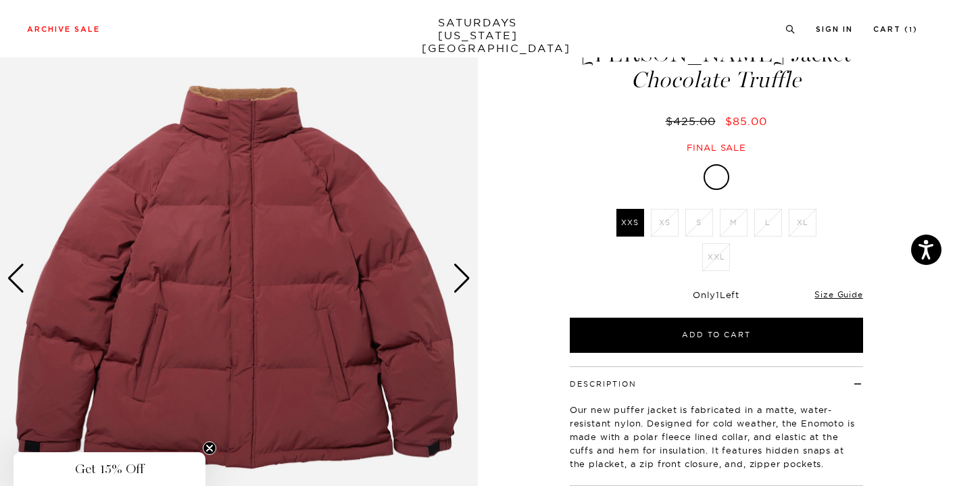
scroll to position [89, 0]
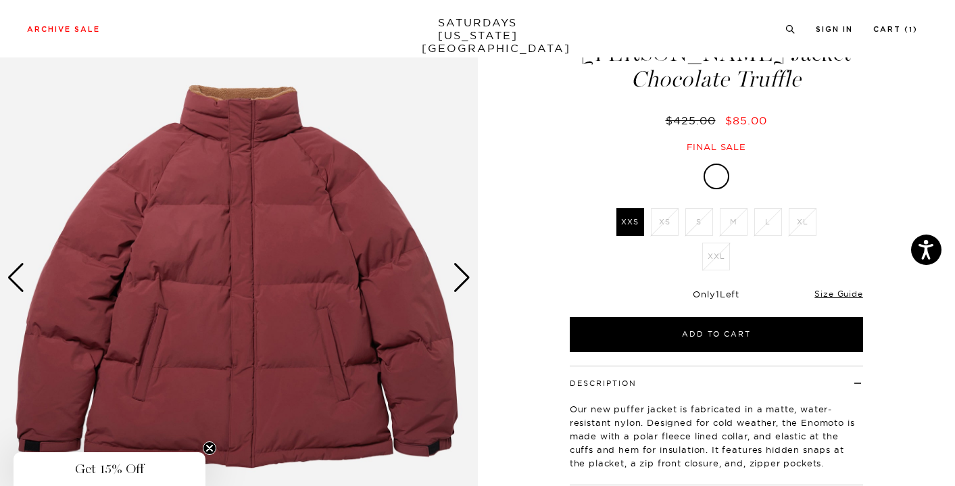
click at [462, 283] on div "Next slide" at bounding box center [462, 278] width 18 height 30
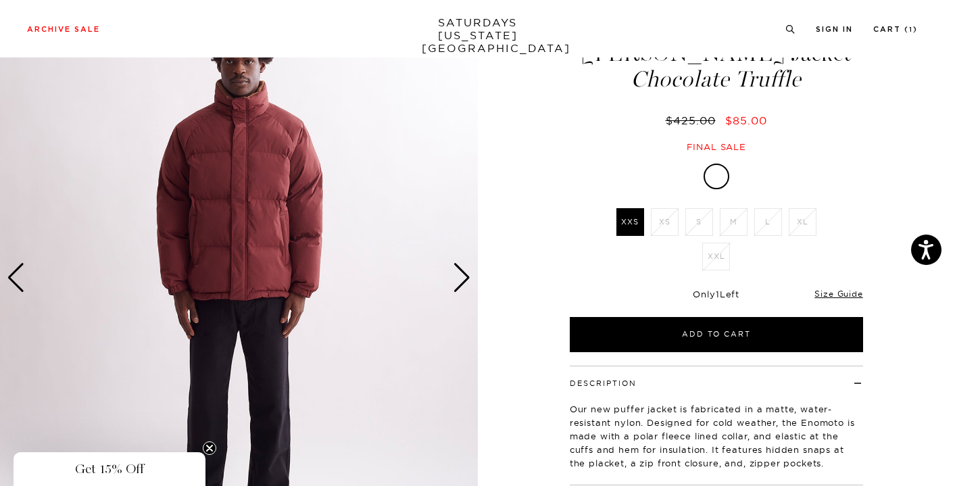
click at [462, 283] on div "Next slide" at bounding box center [462, 278] width 18 height 30
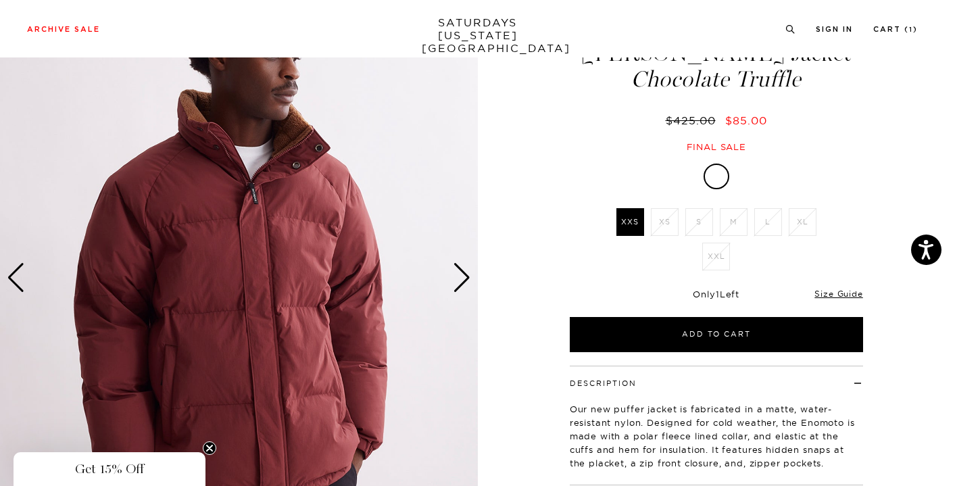
click at [462, 283] on div "Next slide" at bounding box center [462, 278] width 18 height 30
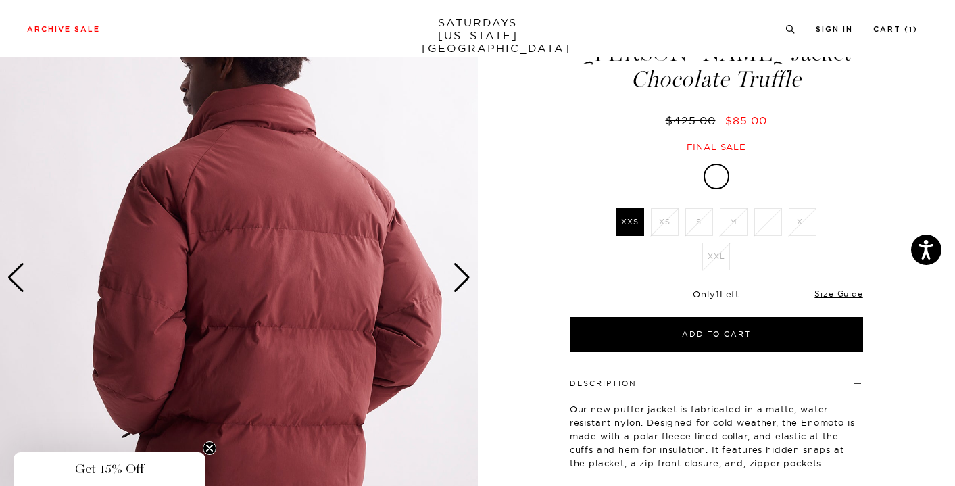
click at [462, 283] on div "Next slide" at bounding box center [462, 278] width 18 height 30
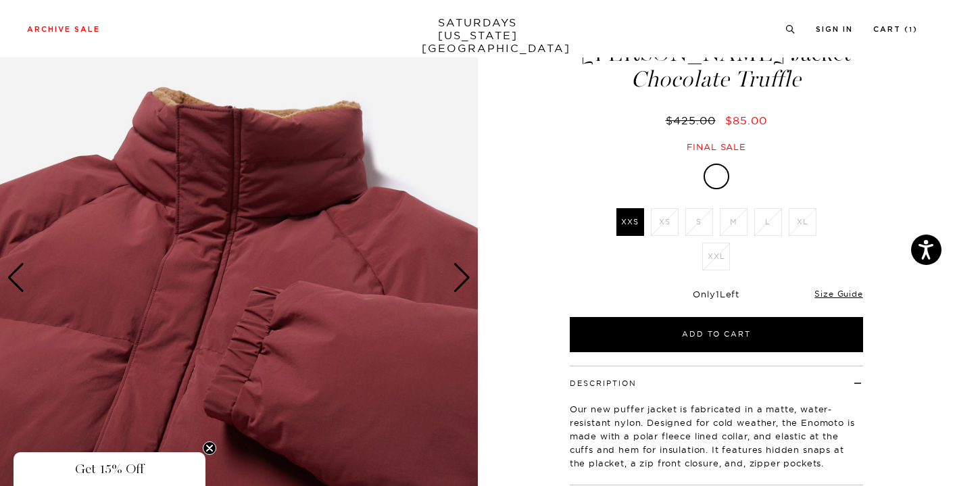
click at [462, 283] on div "Next slide" at bounding box center [462, 278] width 18 height 30
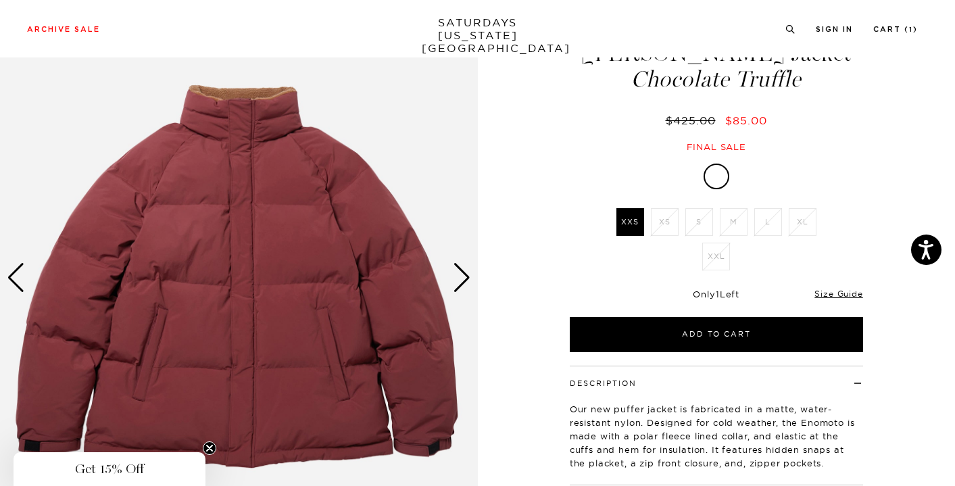
click at [462, 283] on div "Next slide" at bounding box center [462, 278] width 18 height 30
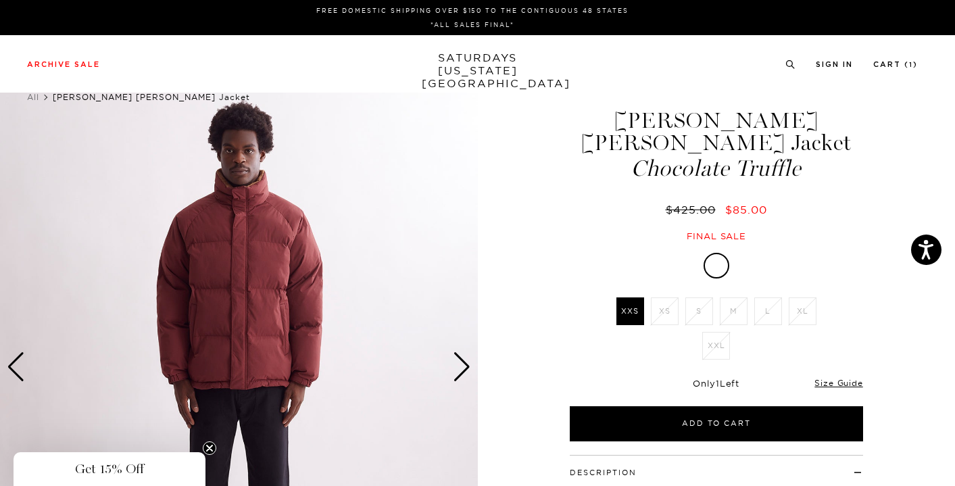
scroll to position [0, 0]
